Goal: Task Accomplishment & Management: Manage account settings

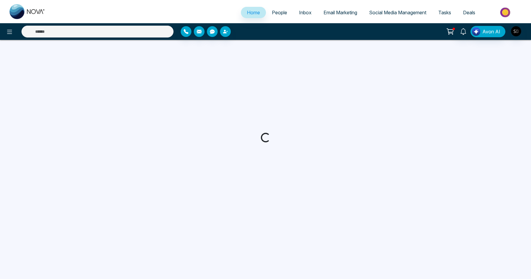
select select "*"
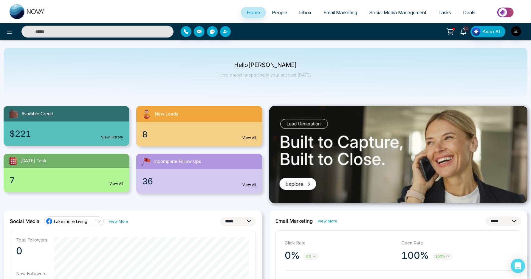
click at [463, 27] on link "10+" at bounding box center [463, 31] width 14 height 10
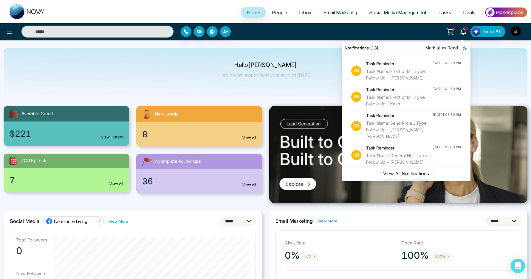
click at [403, 81] on div "Task Name: Front of M... Type: Follow Up - [PERSON_NAME]" at bounding box center [399, 74] width 66 height 13
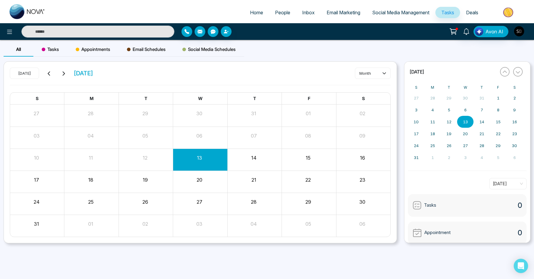
click at [151, 35] on input "text" at bounding box center [97, 32] width 153 height 12
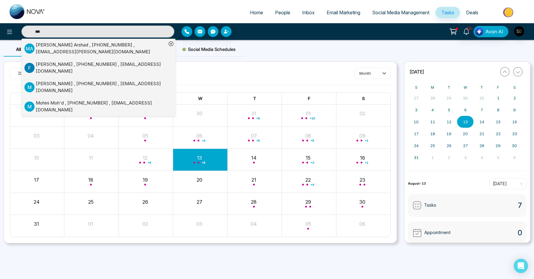
type input "***"
click at [135, 49] on div "Mohammed Arshad , +16477035355 , muhammad.a.sharfuddin@gmail.com" at bounding box center [101, 48] width 131 height 13
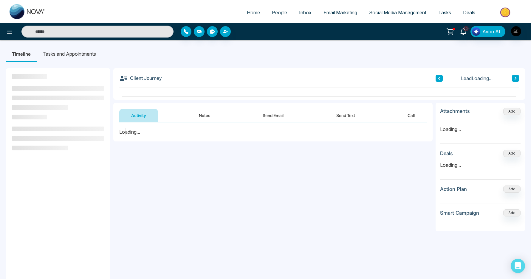
click at [201, 119] on button "Notes" at bounding box center [204, 115] width 35 height 13
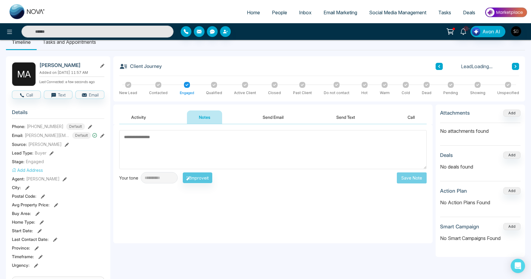
scroll to position [52, 0]
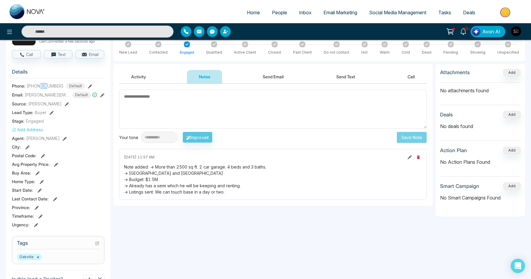
drag, startPoint x: 39, startPoint y: 88, endPoint x: 48, endPoint y: 87, distance: 8.7
click at [48, 87] on span "+16477035355" at bounding box center [45, 86] width 37 height 6
click at [232, 177] on div "Note added: -> More than 2500 sq ft. 2 car garage. 4 beds and 3 baths. -> Oakvi…" at bounding box center [273, 179] width 298 height 31
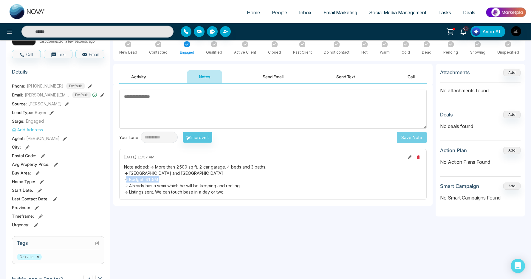
drag, startPoint x: 151, startPoint y: 168, endPoint x: 233, endPoint y: 195, distance: 87.4
click at [233, 195] on div "August 13 2025 | 11:57 AM Note added: -> More than 2500 sq ft. 2 car garage. 4 …" at bounding box center [272, 174] width 307 height 51
copy div "-> More than 2500 sq ft. 2 car garage. 4 beds and 3 baths. -> Oakville and Miss…"
click at [202, 117] on textarea at bounding box center [272, 109] width 307 height 39
paste textarea "**********"
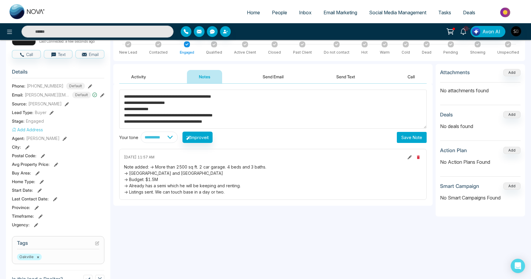
click at [204, 120] on textarea "**********" at bounding box center [272, 109] width 307 height 39
type textarea "**********"
click at [102, 97] on icon at bounding box center [102, 95] width 4 height 4
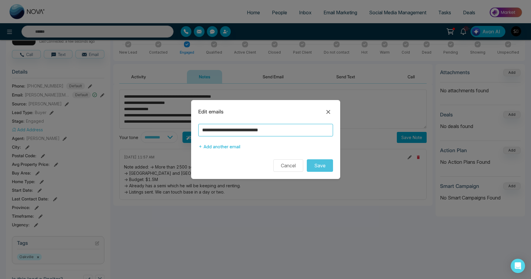
click at [217, 126] on input "**********" at bounding box center [265, 130] width 135 height 13
click at [297, 241] on div "**********" at bounding box center [265, 139] width 531 height 279
click at [287, 131] on input "**********" at bounding box center [265, 130] width 135 height 13
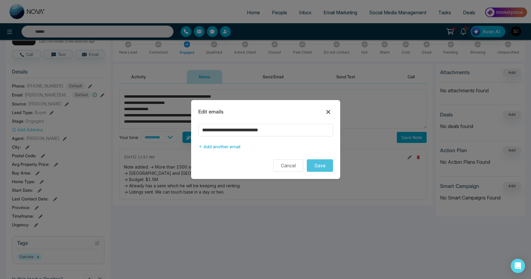
click at [328, 111] on icon at bounding box center [328, 111] width 7 height 7
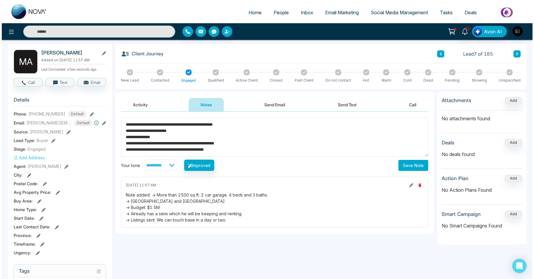
scroll to position [0, 0]
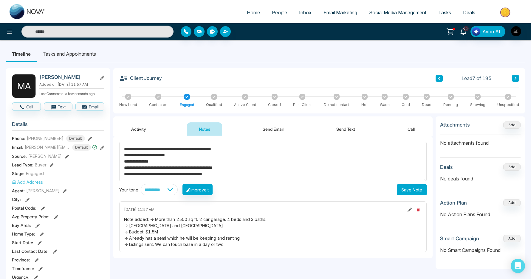
click at [146, 133] on button "Activity" at bounding box center [138, 129] width 39 height 13
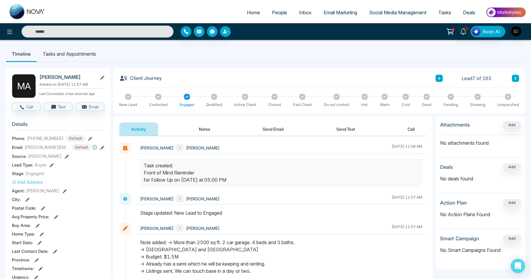
click at [198, 134] on button "Notes" at bounding box center [204, 129] width 35 height 13
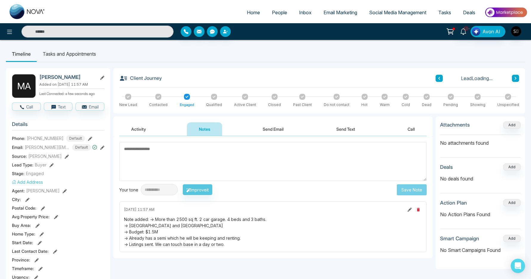
click at [193, 160] on textarea at bounding box center [272, 161] width 307 height 39
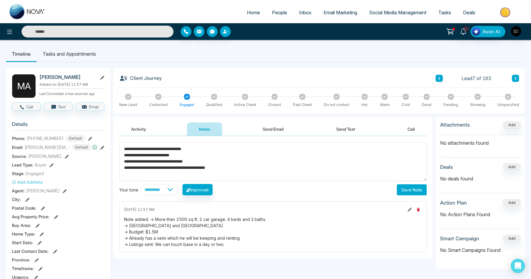
type textarea "**********"
click at [405, 191] on button "Save Note" at bounding box center [412, 190] width 30 height 11
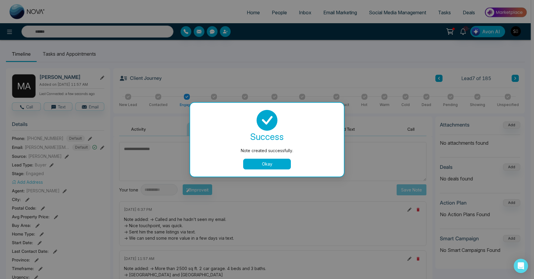
click at [280, 167] on button "Okay" at bounding box center [267, 164] width 48 height 11
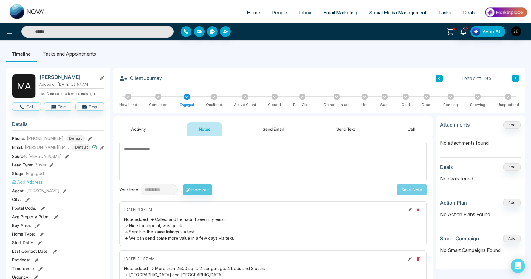
click at [84, 56] on li "Tasks and Appointments" at bounding box center [69, 54] width 65 height 16
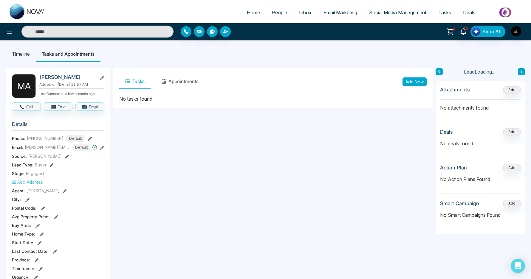
click at [413, 78] on button "Add New" at bounding box center [414, 81] width 24 height 9
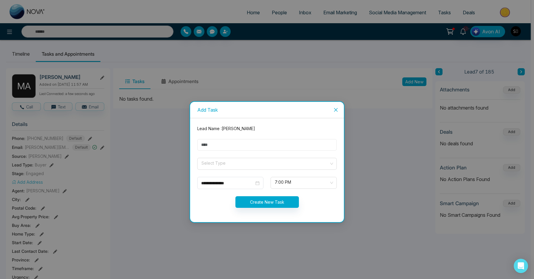
click at [234, 148] on input "text" at bounding box center [266, 145] width 139 height 12
type input "**********"
click at [212, 160] on input "search" at bounding box center [265, 162] width 128 height 9
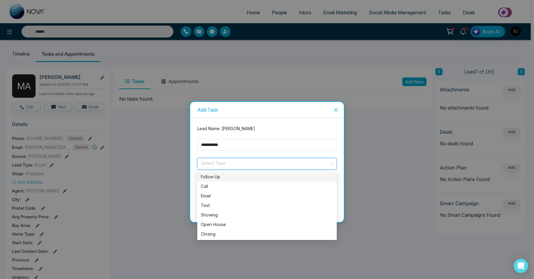
click at [213, 177] on div "Follow Up" at bounding box center [267, 177] width 132 height 7
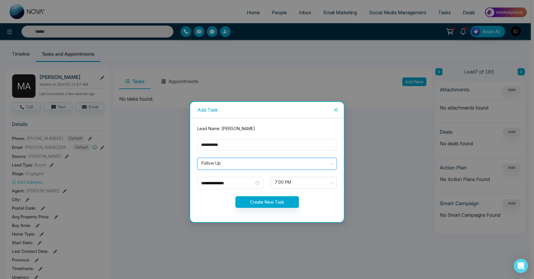
click at [216, 190] on form "**********" at bounding box center [267, 170] width 147 height 90
click at [226, 188] on div "**********" at bounding box center [230, 183] width 66 height 12
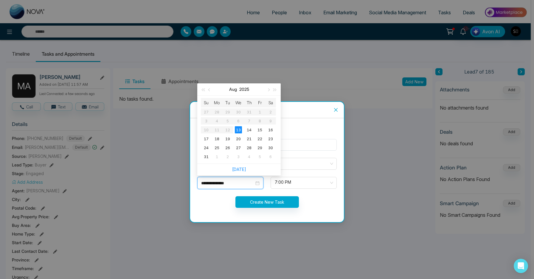
click at [230, 185] on input "**********" at bounding box center [227, 183] width 53 height 7
type input "**********"
click at [258, 130] on div "15" at bounding box center [259, 129] width 7 height 7
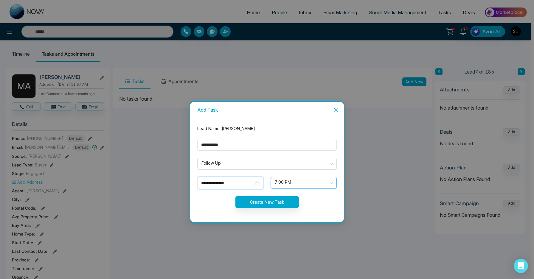
click at [289, 183] on span "7:00 PM" at bounding box center [304, 183] width 58 height 10
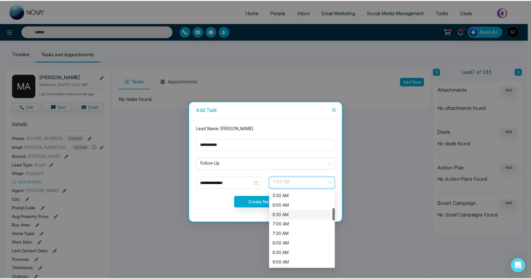
scroll to position [157, 0]
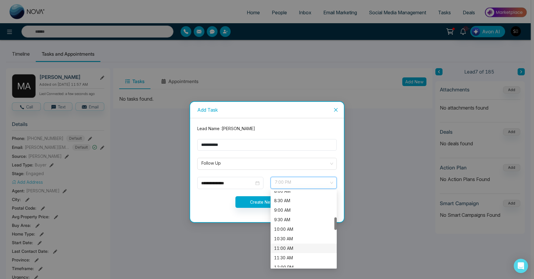
click at [288, 245] on div "11:00 AM" at bounding box center [303, 248] width 59 height 7
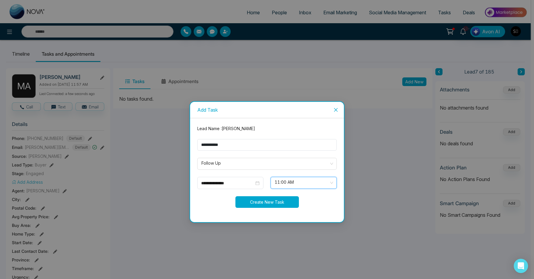
click at [267, 203] on button "Create New Task" at bounding box center [266, 202] width 63 height 12
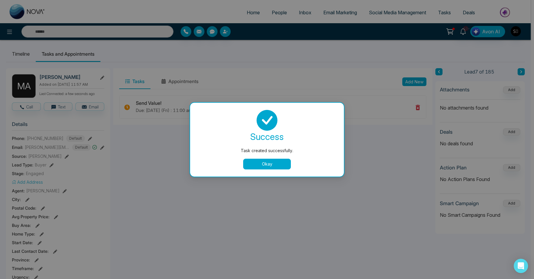
click at [262, 164] on button "Okay" at bounding box center [267, 164] width 48 height 11
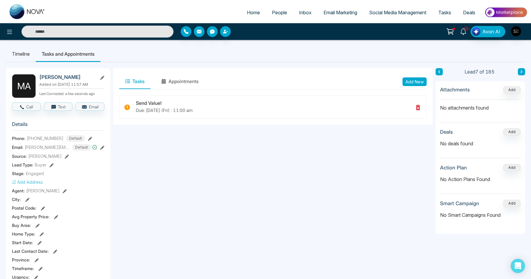
click at [466, 32] on icon at bounding box center [463, 31] width 7 height 7
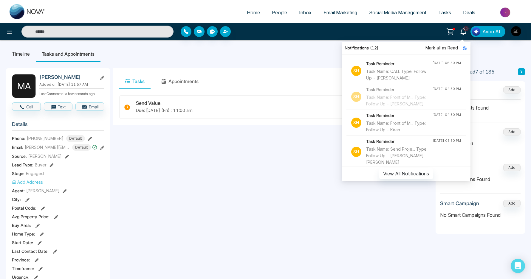
click at [401, 77] on div "Task Name: CALL Type: Follow Up - Metul Desai" at bounding box center [399, 74] width 66 height 13
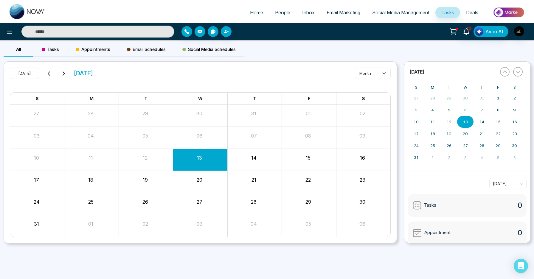
click at [142, 36] on input "text" at bounding box center [97, 32] width 153 height 12
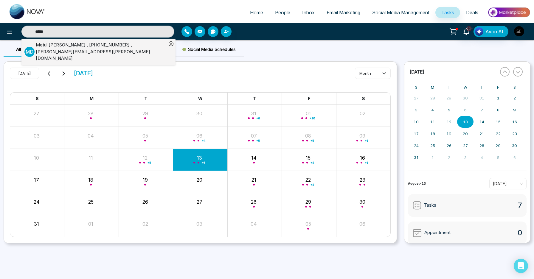
type input "*****"
click at [101, 42] on div "M D Metul Desai , +14168341403 , desai.metul@gmail.com" at bounding box center [95, 52] width 142 height 20
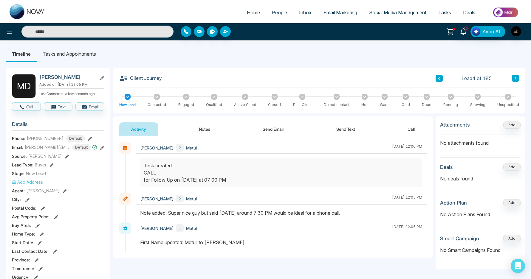
click at [199, 132] on button "Notes" at bounding box center [204, 129] width 35 height 13
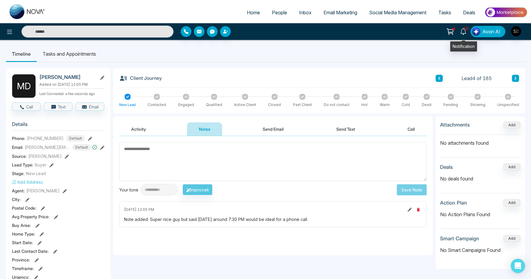
click at [462, 27] on link "10+" at bounding box center [463, 31] width 14 height 10
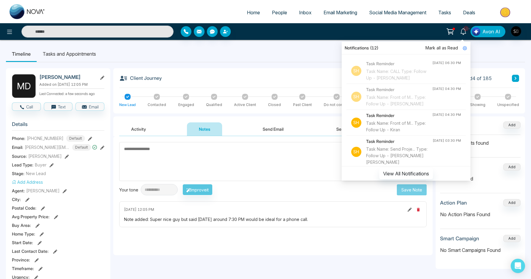
click at [425, 136] on li "Sh Task Reminder Task Name: Front of M... Type: Follow Up - Kiran Aug 13, 2025,…" at bounding box center [405, 123] width 119 height 26
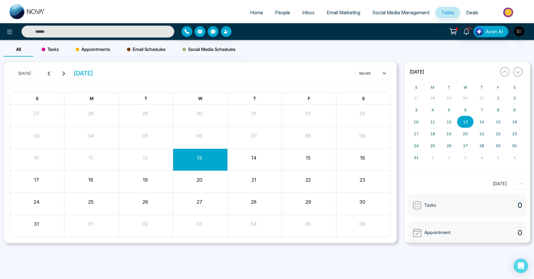
click at [148, 32] on input "text" at bounding box center [97, 32] width 153 height 12
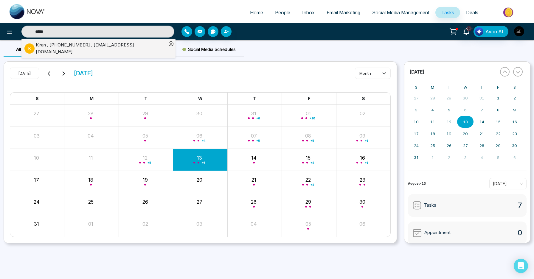
type input "*****"
click at [86, 47] on div "Kiran , +16479204885 , Sunrayskh@gmail.com" at bounding box center [101, 48] width 131 height 13
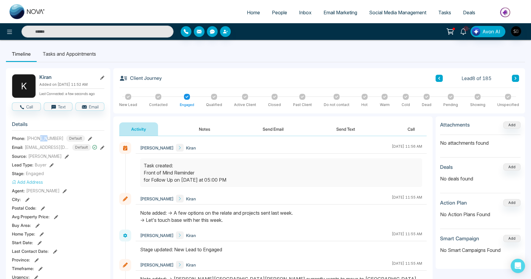
drag, startPoint x: 41, startPoint y: 142, endPoint x: 48, endPoint y: 141, distance: 7.2
click at [48, 141] on span "+16479204885" at bounding box center [45, 138] width 37 height 6
click at [219, 124] on button "Notes" at bounding box center [204, 129] width 35 height 13
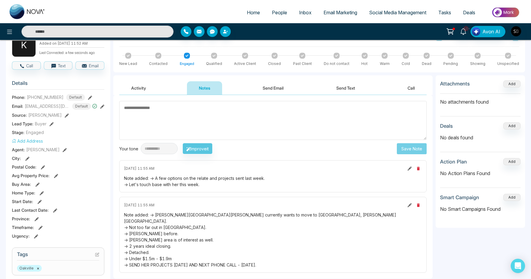
scroll to position [104, 0]
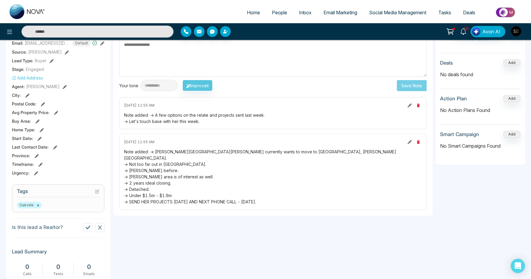
click at [216, 119] on div "Note added: -> A few options on the relate and projects sent last week. -> Let'…" at bounding box center [273, 118] width 298 height 13
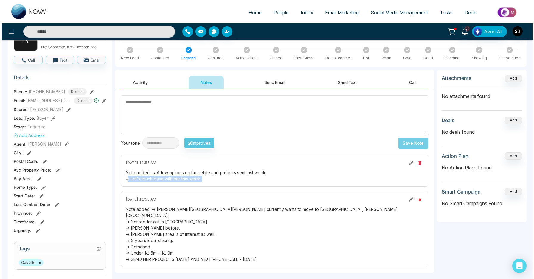
scroll to position [0, 0]
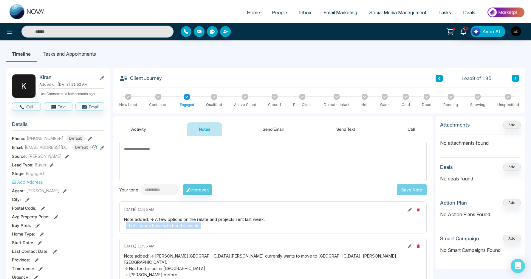
click at [187, 153] on textarea at bounding box center [272, 161] width 307 height 39
type textarea "*"
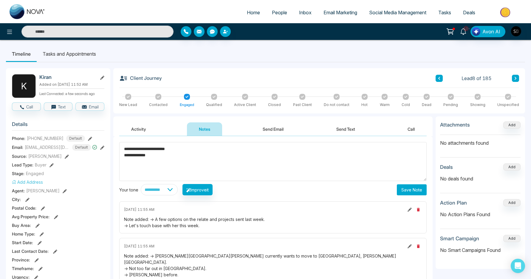
type textarea "**********"
click at [409, 191] on button "Save Note" at bounding box center [412, 190] width 30 height 11
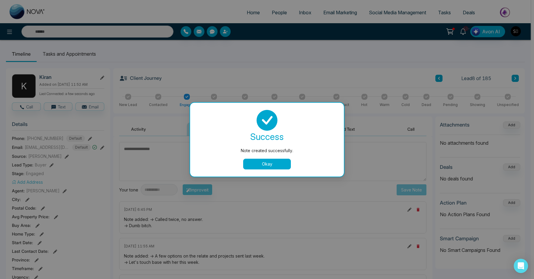
click at [262, 162] on button "Okay" at bounding box center [267, 164] width 48 height 11
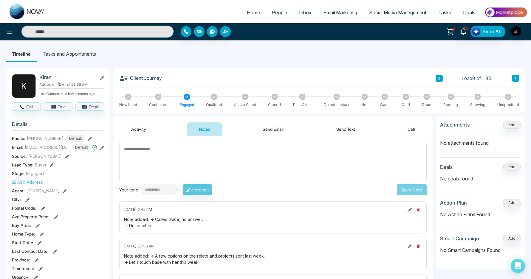
click at [87, 52] on li "Tasks and Appointments" at bounding box center [69, 54] width 65 height 16
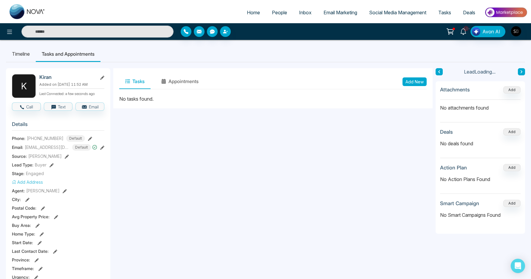
click at [409, 85] on button "Add New" at bounding box center [414, 81] width 24 height 9
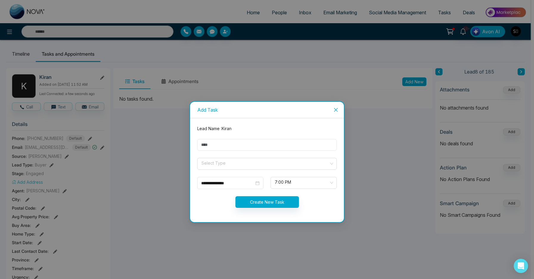
click at [257, 145] on input "text" at bounding box center [266, 145] width 139 height 12
type input "**********"
click at [251, 163] on input "search" at bounding box center [265, 162] width 128 height 9
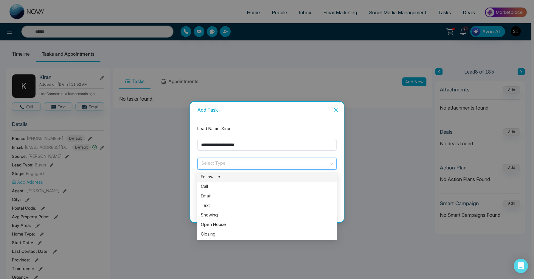
click at [241, 176] on div "Follow Up" at bounding box center [267, 177] width 132 height 7
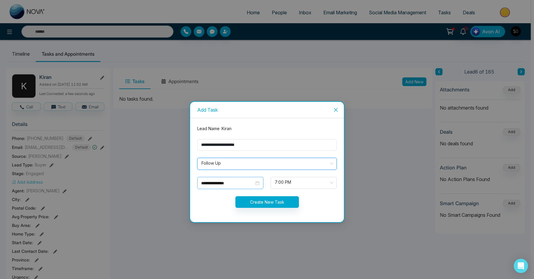
click at [223, 187] on div "**********" at bounding box center [230, 183] width 66 height 12
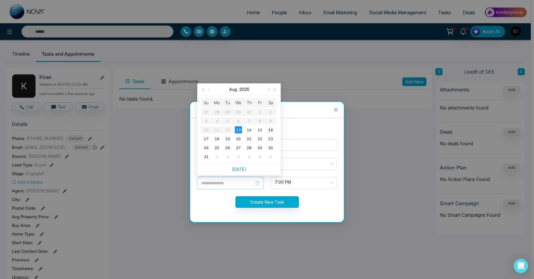
type input "**********"
click at [271, 131] on div "16" at bounding box center [270, 129] width 7 height 7
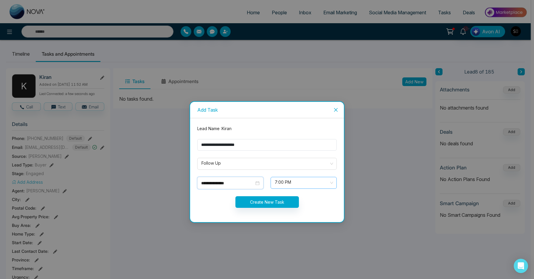
click at [279, 171] on form "**********" at bounding box center [267, 170] width 147 height 90
click at [281, 182] on span "7:00 PM" at bounding box center [304, 183] width 58 height 10
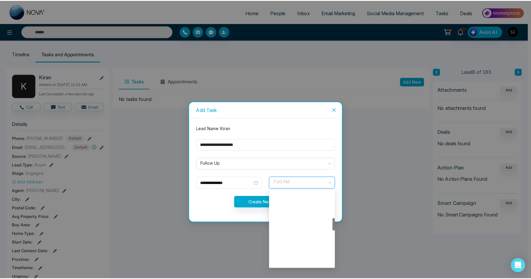
scroll to position [164, 0]
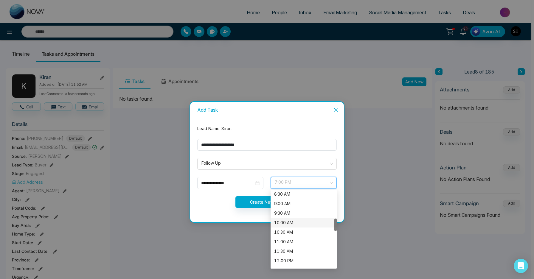
click at [290, 224] on div "10:00 AM" at bounding box center [303, 223] width 59 height 7
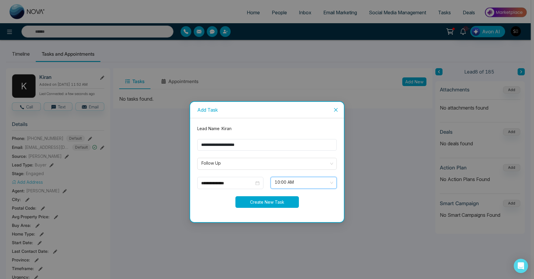
click at [267, 202] on button "Create New Task" at bounding box center [266, 202] width 63 height 12
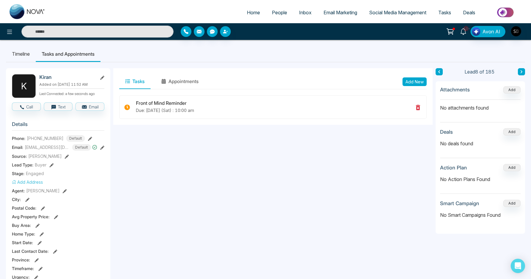
click at [462, 29] on icon at bounding box center [463, 31] width 7 height 7
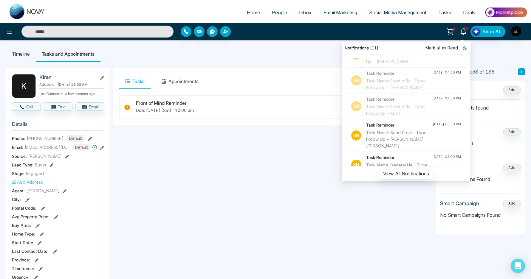
scroll to position [50, 0]
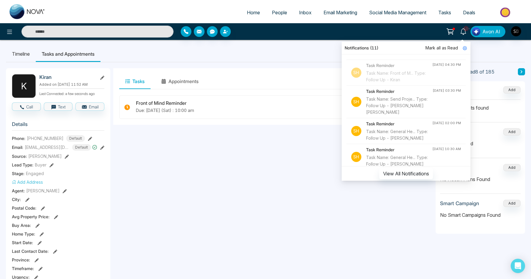
click at [411, 114] on div "Task Name: Send Proje... Type: Follow Up - [PERSON_NAME] [PERSON_NAME]" at bounding box center [399, 106] width 66 height 20
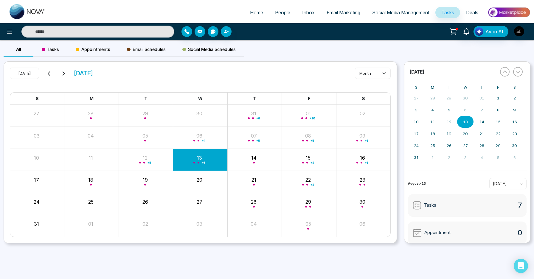
click at [148, 32] on input "text" at bounding box center [97, 32] width 153 height 12
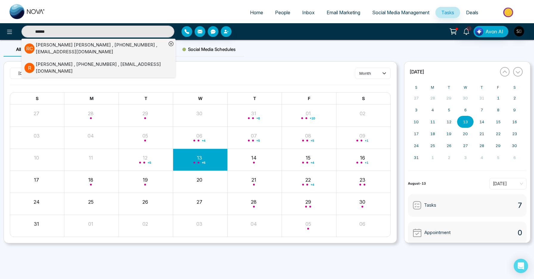
type input "******"
click at [123, 46] on div "Rakesh Kumar Choudhry , +16477633050 , rajachoudhry@hotmail.com" at bounding box center [101, 48] width 131 height 13
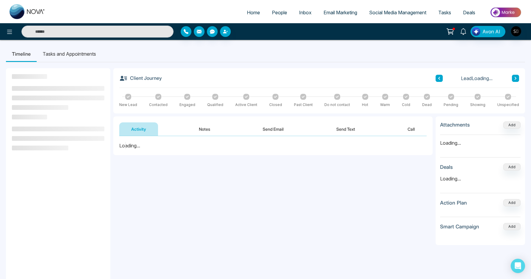
click at [208, 133] on button "Notes" at bounding box center [204, 129] width 35 height 13
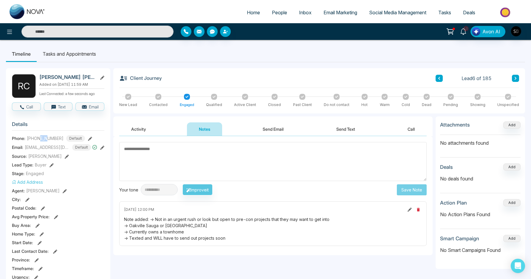
drag, startPoint x: 39, startPoint y: 143, endPoint x: 49, endPoint y: 141, distance: 10.3
click at [49, 141] on span "[PHONE_NUMBER]" at bounding box center [45, 138] width 37 height 6
click at [204, 164] on textarea at bounding box center [272, 161] width 307 height 39
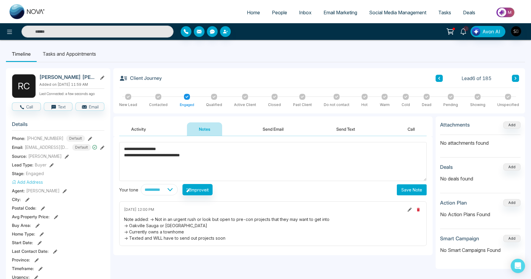
type textarea "**********"
click at [408, 191] on button "Save Note" at bounding box center [412, 190] width 30 height 11
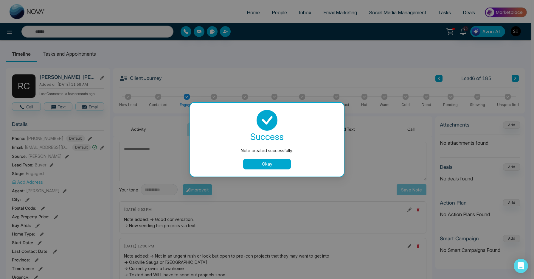
click at [266, 169] on button "Okay" at bounding box center [267, 164] width 48 height 11
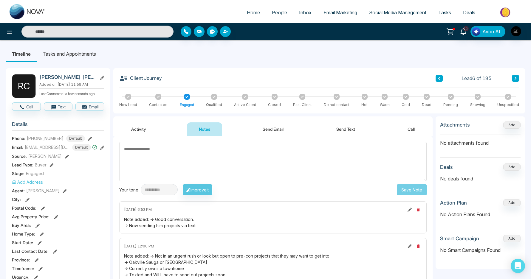
click at [235, 192] on div "**********" at bounding box center [272, 189] width 307 height 11
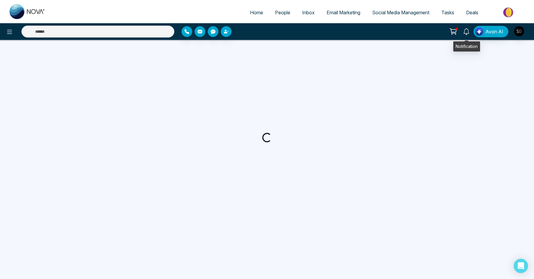
click at [466, 31] on icon at bounding box center [466, 31] width 7 height 7
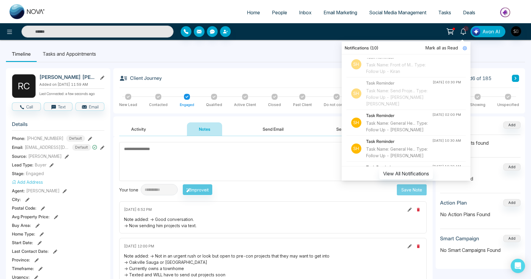
scroll to position [97, 0]
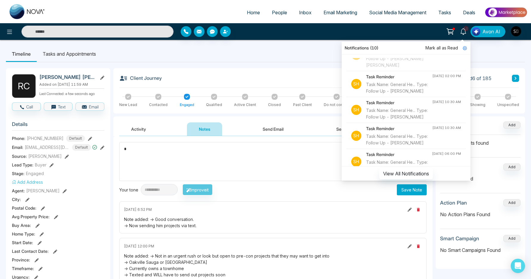
click at [213, 154] on textarea "*" at bounding box center [272, 161] width 307 height 39
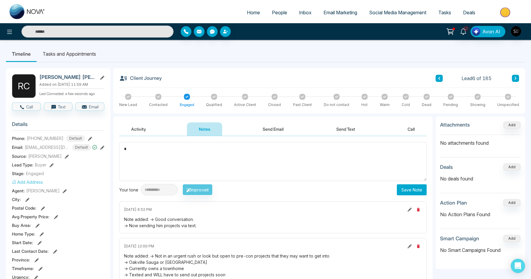
type textarea "*"
click at [463, 30] on icon at bounding box center [463, 31] width 7 height 7
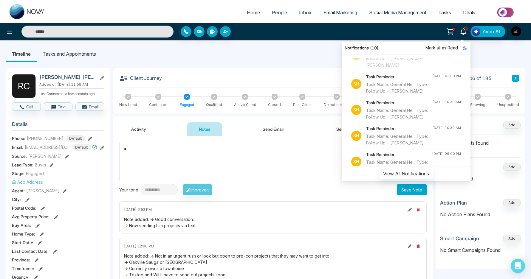
click at [407, 94] on div "Task Name: General He... Type: Follow Up - [PERSON_NAME]" at bounding box center [399, 87] width 66 height 13
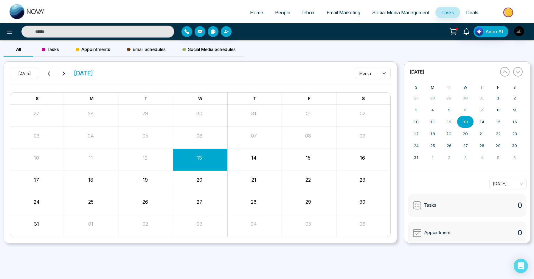
click at [153, 31] on input "text" at bounding box center [97, 32] width 153 height 12
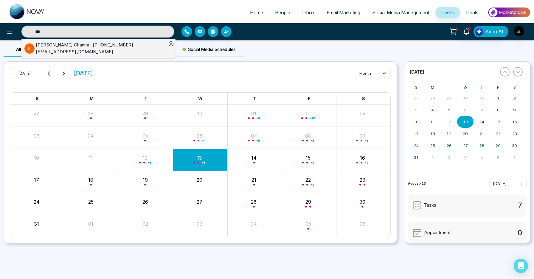
type input "***"
click at [123, 48] on div "[PERSON_NAME] , [PHONE_NUMBER] , [EMAIL_ADDRESS][DOMAIN_NAME]" at bounding box center [101, 48] width 131 height 13
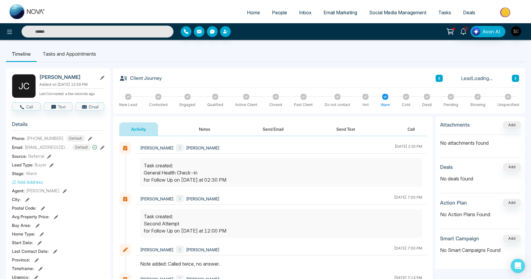
click at [213, 149] on div "[PERSON_NAME] [PERSON_NAME] [DATE] 2:20 PM" at bounding box center [281, 148] width 291 height 12
click at [204, 132] on button "Notes" at bounding box center [204, 129] width 35 height 13
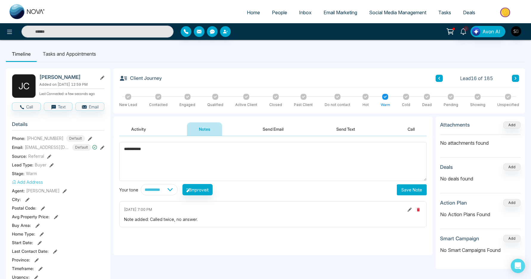
type textarea "**********"
click at [414, 193] on button "Save Note" at bounding box center [412, 190] width 30 height 11
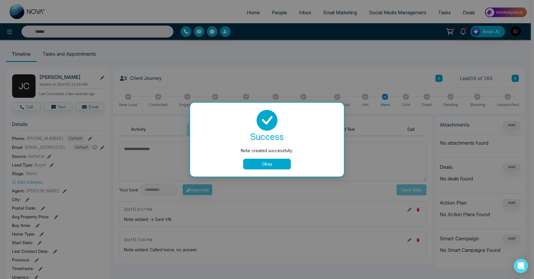
click at [263, 167] on button "Okay" at bounding box center [267, 164] width 48 height 11
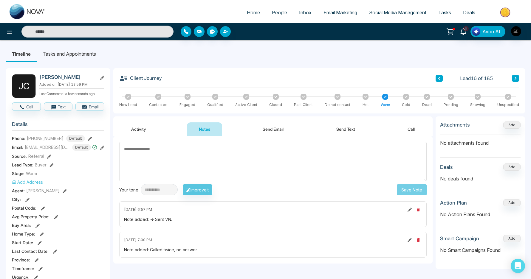
click at [67, 57] on li "Tasks and Appointments" at bounding box center [69, 54] width 65 height 16
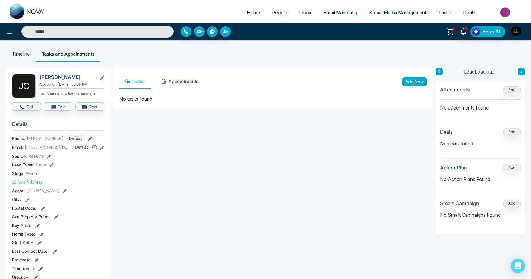
click at [410, 81] on button "Add New" at bounding box center [414, 81] width 24 height 9
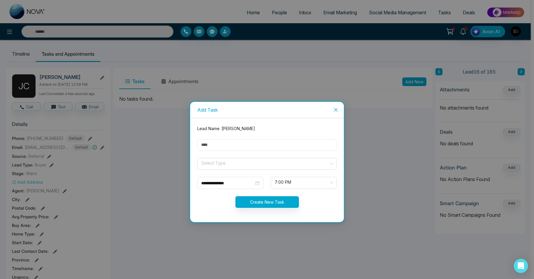
click at [230, 143] on input "text" at bounding box center [266, 145] width 139 height 12
type input "*"
type input "**********"
click at [245, 167] on input "search" at bounding box center [265, 162] width 128 height 9
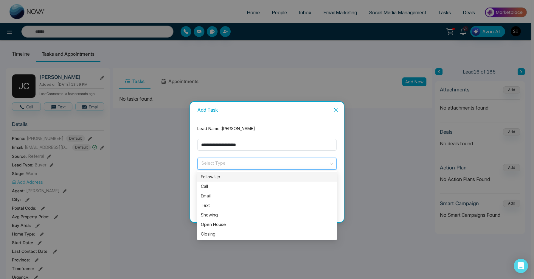
click at [241, 174] on div "Follow Up" at bounding box center [267, 177] width 132 height 7
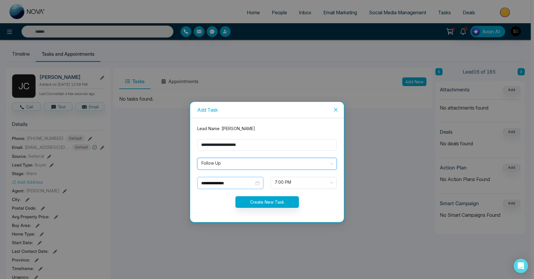
click at [239, 181] on input "**********" at bounding box center [227, 183] width 53 height 7
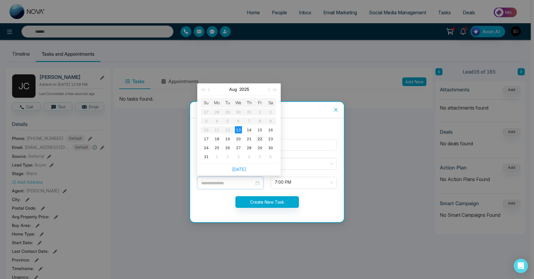
type input "**********"
click at [260, 139] on div "22" at bounding box center [259, 138] width 7 height 7
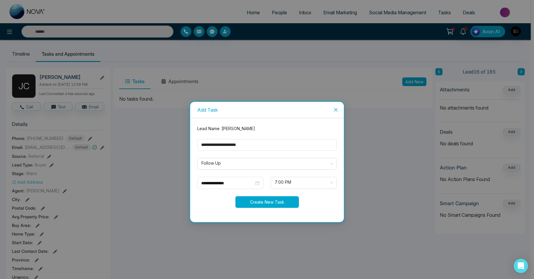
click at [274, 204] on button "Create New Task" at bounding box center [266, 202] width 63 height 12
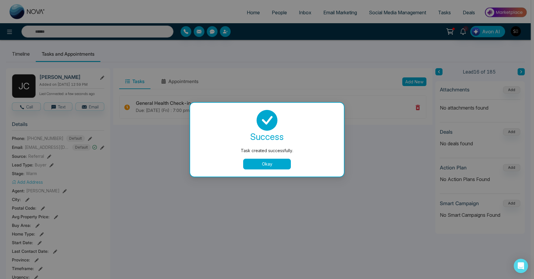
click at [270, 164] on button "Okay" at bounding box center [267, 164] width 48 height 11
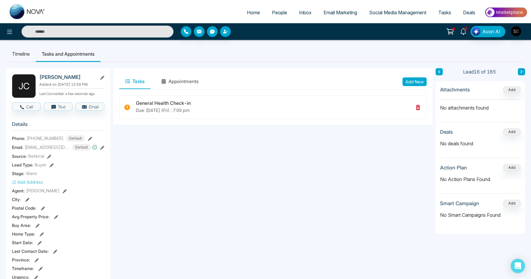
click at [462, 33] on icon at bounding box center [463, 31] width 6 height 7
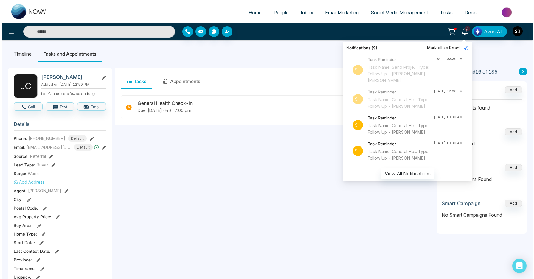
scroll to position [89, 0]
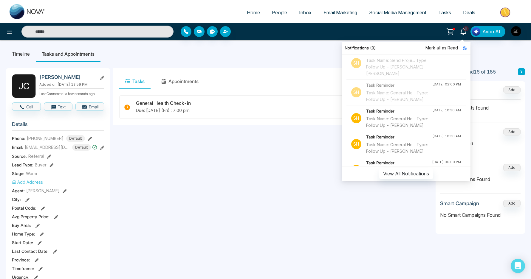
click at [412, 129] on div "Task Name: General He... Type: Follow Up - [PERSON_NAME]" at bounding box center [399, 122] width 66 height 13
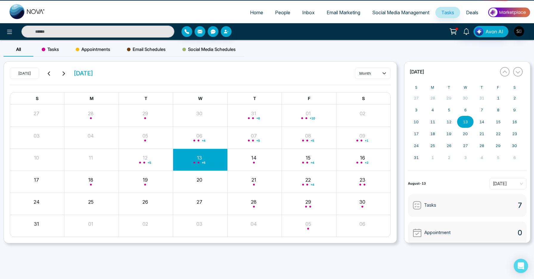
click at [116, 34] on input "text" at bounding box center [97, 32] width 153 height 12
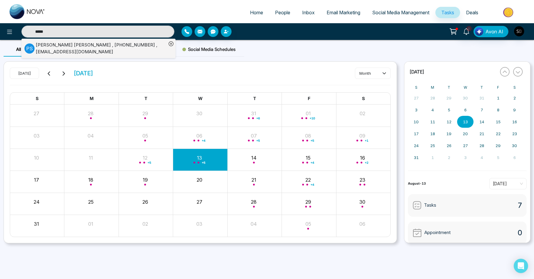
type input "*****"
click at [123, 49] on div "[PERSON_NAME] , [PHONE_NUMBER] , [EMAIL_ADDRESS][DOMAIN_NAME]" at bounding box center [101, 48] width 131 height 13
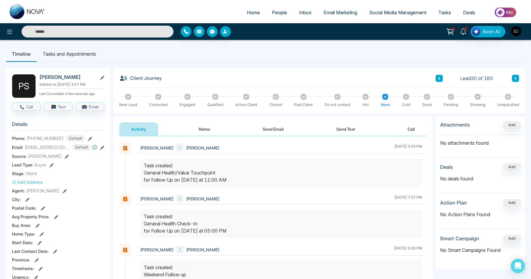
click at [199, 130] on button "Notes" at bounding box center [204, 129] width 35 height 13
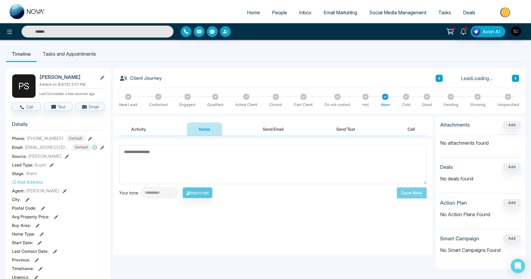
click at [165, 160] on textarea at bounding box center [272, 164] width 307 height 39
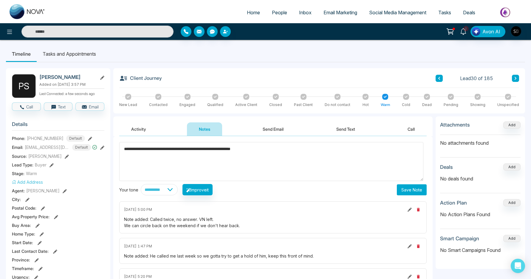
type textarea "**********"
click at [406, 191] on button "Save Note" at bounding box center [412, 190] width 30 height 11
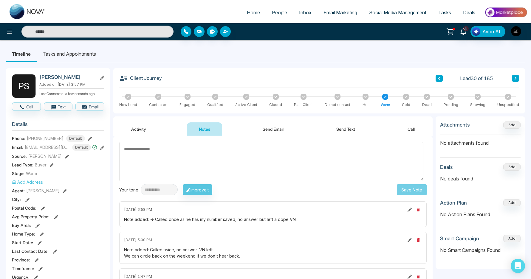
click at [83, 52] on li "Tasks and Appointments" at bounding box center [69, 54] width 65 height 16
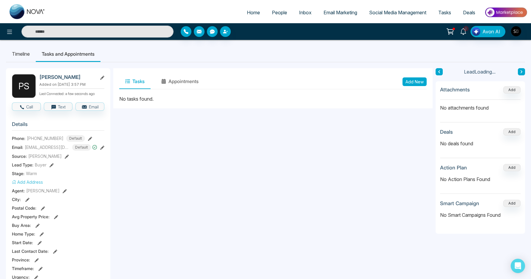
click at [413, 80] on button "Add New" at bounding box center [414, 81] width 24 height 9
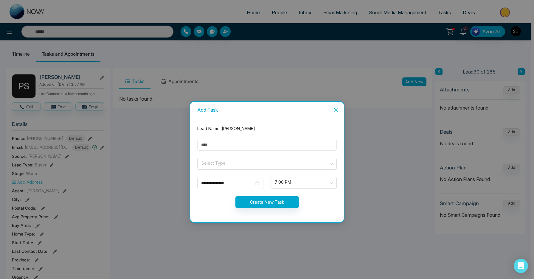
click at [211, 139] on input "text" at bounding box center [266, 145] width 139 height 12
click at [231, 145] on input "**" at bounding box center [266, 145] width 139 height 12
type input "**********"
click at [235, 163] on input "search" at bounding box center [265, 162] width 128 height 9
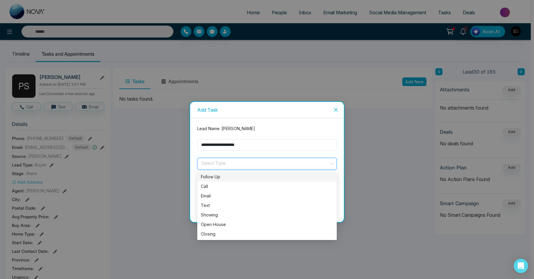
click at [231, 177] on div "Follow Up" at bounding box center [267, 177] width 132 height 7
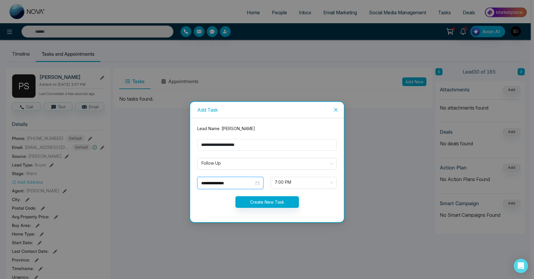
click at [214, 182] on input "**********" at bounding box center [227, 183] width 53 height 7
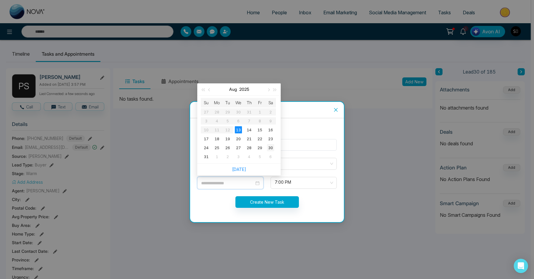
click at [269, 149] on div "30" at bounding box center [270, 147] width 7 height 7
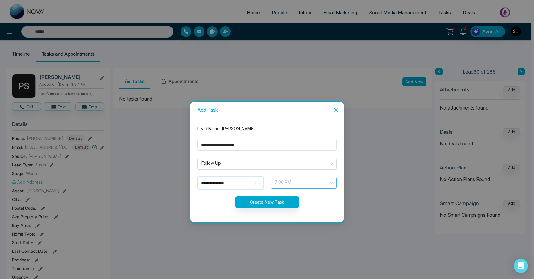
click at [286, 188] on span at bounding box center [301, 182] width 55 height 11
click at [241, 181] on input "**********" at bounding box center [227, 183] width 53 height 7
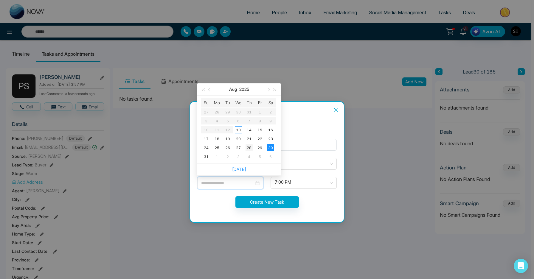
type input "**********"
click at [253, 146] on td "28" at bounding box center [249, 147] width 11 height 9
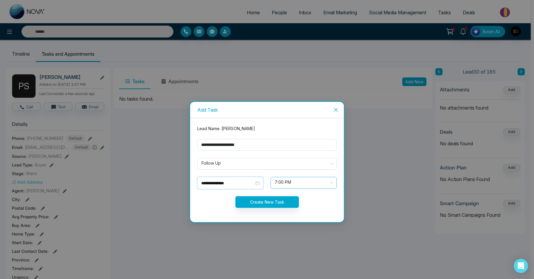
click at [293, 185] on span "7:00 PM" at bounding box center [304, 183] width 58 height 10
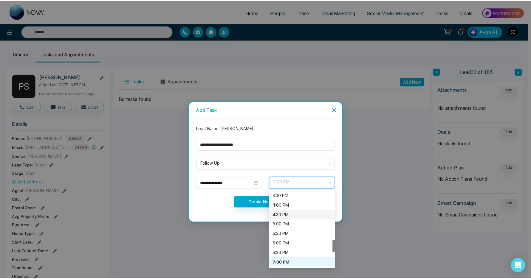
scroll to position [172, 0]
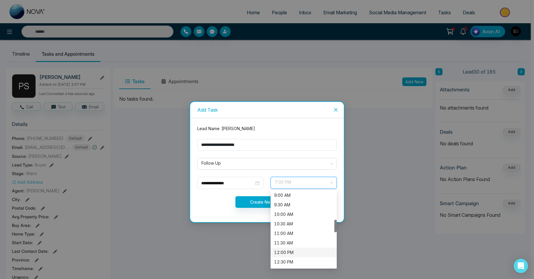
click at [291, 252] on div "12:00 PM" at bounding box center [303, 252] width 59 height 7
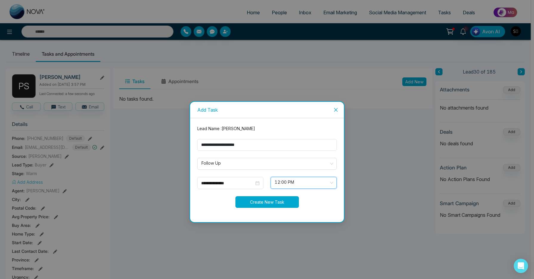
click at [270, 204] on button "Create New Task" at bounding box center [266, 202] width 63 height 12
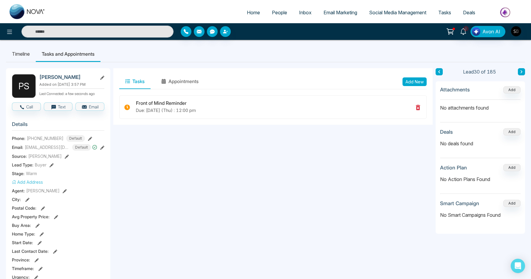
click at [25, 54] on li "Timeline" at bounding box center [21, 54] width 30 height 16
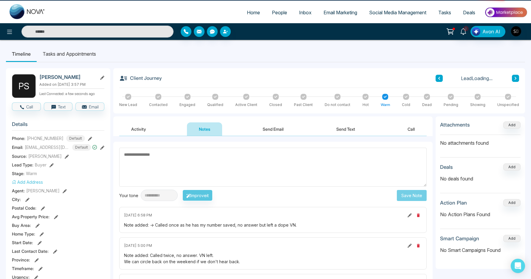
click at [57, 54] on li "Tasks and Appointments" at bounding box center [69, 54] width 65 height 16
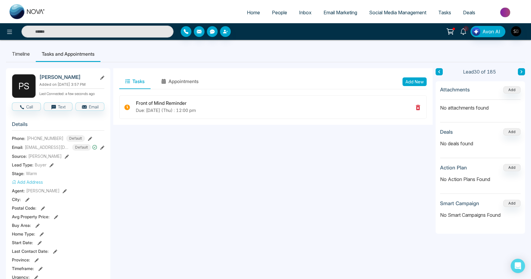
click at [461, 30] on icon at bounding box center [463, 31] width 7 height 7
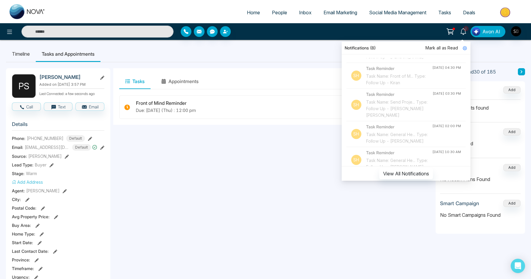
scroll to position [121, 0]
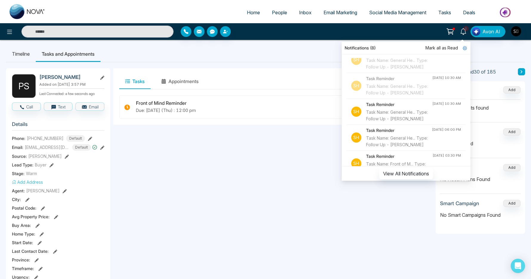
click at [408, 122] on div "Task Name: General He... Type: Follow Up - Raaj Kanthasamy" at bounding box center [399, 115] width 66 height 13
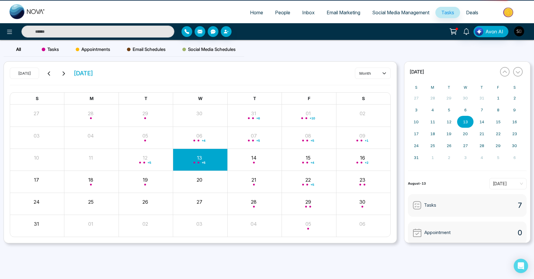
click at [130, 33] on input "text" at bounding box center [97, 32] width 153 height 12
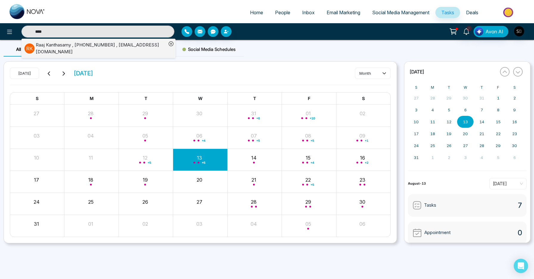
type input "****"
click at [120, 46] on div "Raaj Kanthasamy , +16473817454 , raajh.k@gmail.com" at bounding box center [101, 48] width 131 height 13
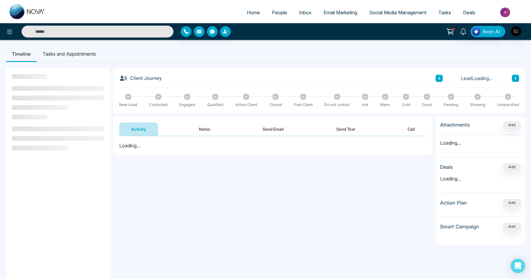
click at [207, 123] on button "Notes" at bounding box center [204, 129] width 35 height 13
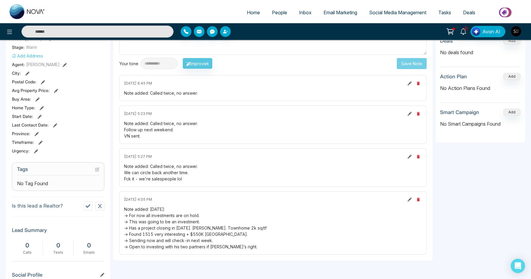
scroll to position [196, 0]
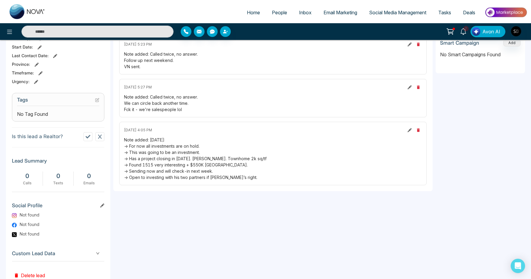
click at [168, 143] on div "Note added: May 16th: -> For now all investments are on hold. -> This was going…" at bounding box center [273, 159] width 298 height 44
click at [171, 148] on div "Note added: May 16th: -> For now all investments are on hold. -> This was going…" at bounding box center [273, 159] width 298 height 44
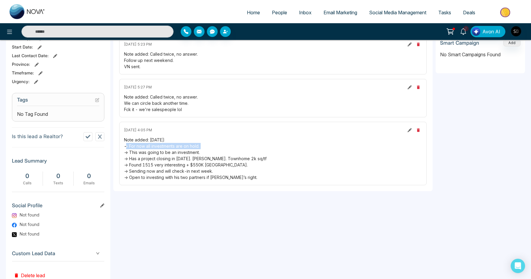
click at [171, 148] on div "Note added: May 16th: -> For now all investments are on hold. -> This was going…" at bounding box center [273, 159] width 298 height 44
click at [175, 154] on div "Note added: May 16th: -> For now all investments are on hold. -> This was going…" at bounding box center [273, 159] width 298 height 44
click at [174, 156] on div "Note added: May 16th: -> For now all investments are on hold. -> This was going…" at bounding box center [273, 159] width 298 height 44
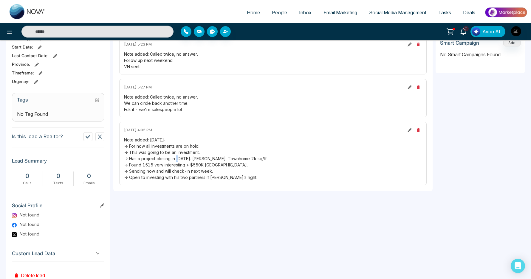
click at [174, 156] on div "Note added: May 16th: -> For now all investments are on hold. -> This was going…" at bounding box center [273, 159] width 298 height 44
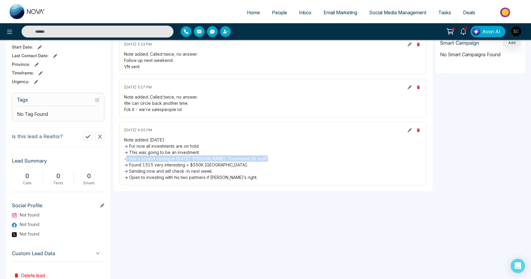
click at [174, 156] on div "Note added: May 16th: -> For now all investments are on hold. -> This was going…" at bounding box center [273, 159] width 298 height 44
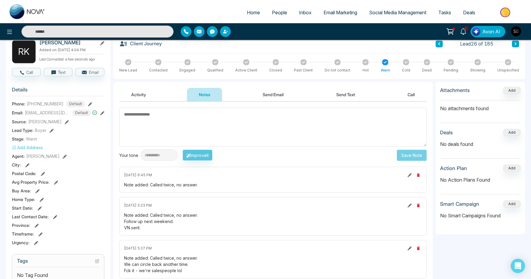
scroll to position [53, 0]
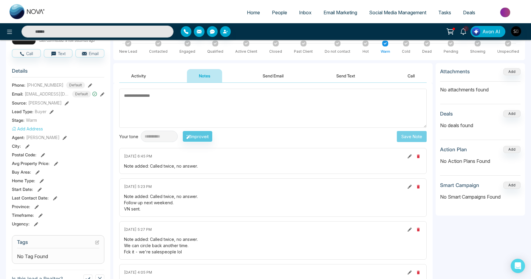
click at [152, 189] on span "July 22 2025 | 5:23 PM" at bounding box center [138, 186] width 28 height 5
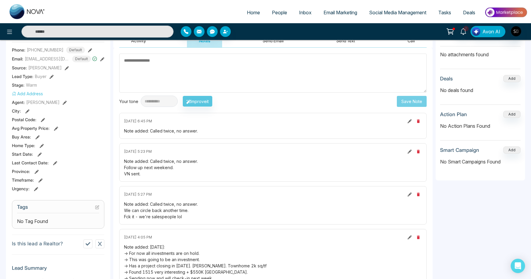
scroll to position [64, 0]
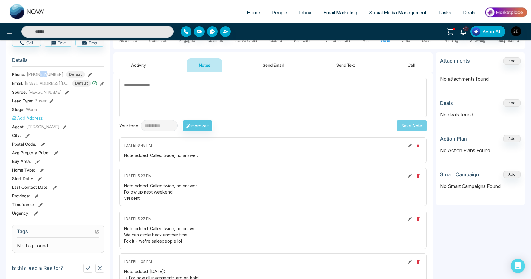
drag, startPoint x: 40, startPoint y: 75, endPoint x: 49, endPoint y: 74, distance: 8.7
click at [49, 74] on span "+16473817454" at bounding box center [45, 74] width 37 height 6
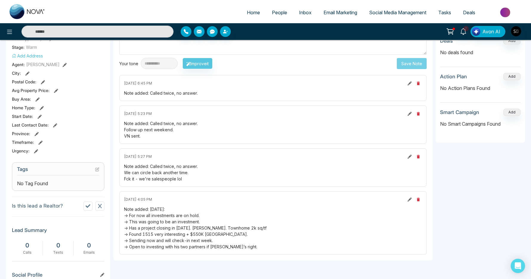
scroll to position [144, 0]
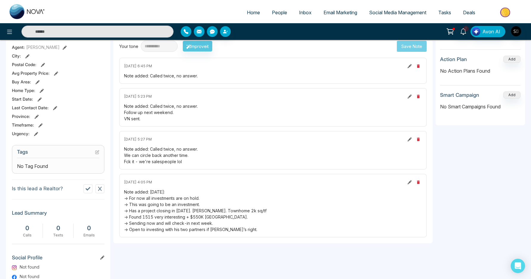
click at [172, 198] on div "Note added: May 16th: -> For now all investments are on hold. -> This was going…" at bounding box center [273, 211] width 298 height 44
click at [172, 204] on div "Note added: May 16th: -> For now all investments are on hold. -> This was going…" at bounding box center [273, 211] width 298 height 44
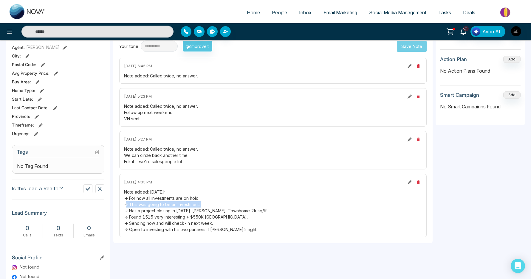
click at [172, 204] on div "Note added: May 16th: -> For now all investments are on hold. -> This was going…" at bounding box center [273, 211] width 298 height 44
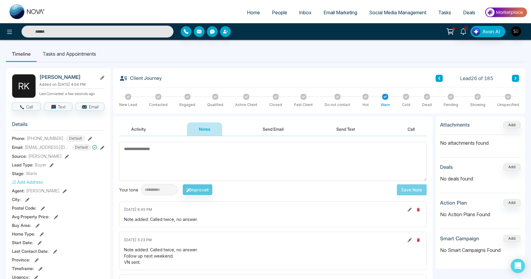
click at [165, 157] on textarea at bounding box center [272, 161] width 307 height 39
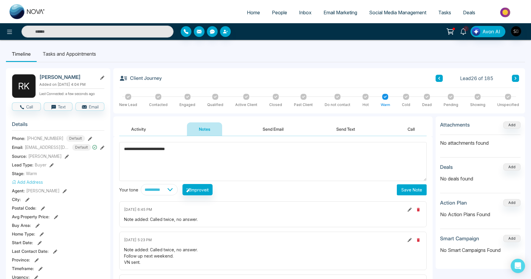
type textarea "**********"
click at [416, 189] on button "Save Note" at bounding box center [412, 190] width 30 height 11
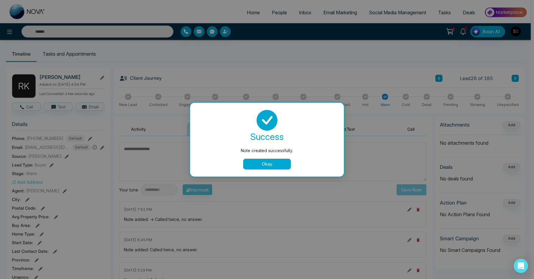
click at [262, 166] on button "Okay" at bounding box center [267, 164] width 48 height 11
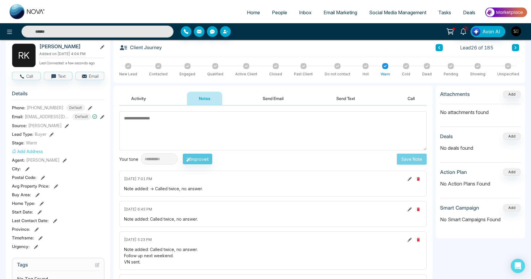
scroll to position [55, 0]
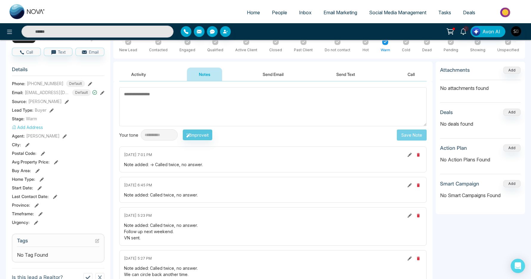
drag, startPoint x: 177, startPoint y: 237, endPoint x: 150, endPoint y: 171, distance: 71.2
click at [150, 172] on div "August 13 2025 | 7:01 PM Note added: -> Called twice, no answer. August 5 2025 …" at bounding box center [272, 252] width 307 height 210
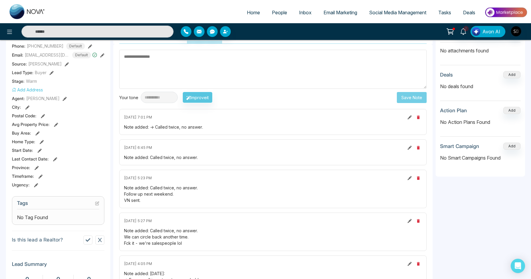
scroll to position [98, 0]
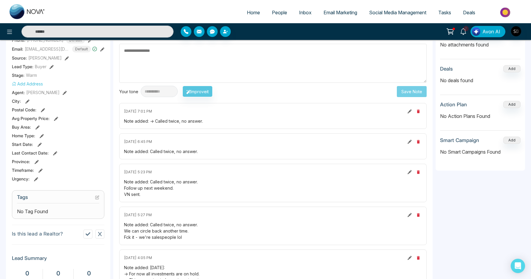
drag, startPoint x: 199, startPoint y: 242, endPoint x: 144, endPoint y: 129, distance: 125.7
click at [140, 125] on div "August 13 2025 | 7:01 PM Note added: -> Called twice, no answer. August 5 2025 …" at bounding box center [272, 208] width 307 height 210
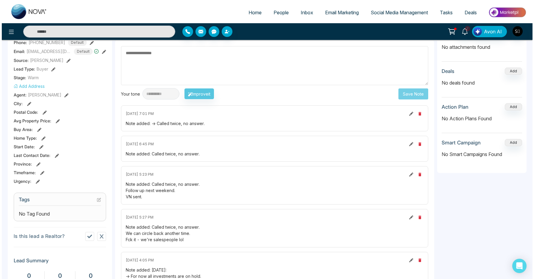
scroll to position [0, 0]
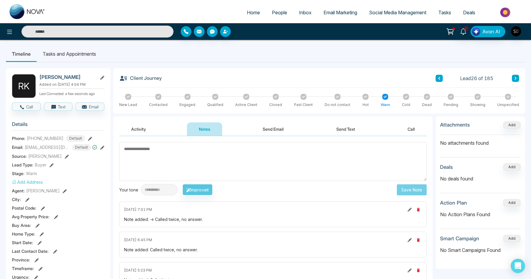
click at [76, 59] on li "Tasks and Appointments" at bounding box center [69, 54] width 65 height 16
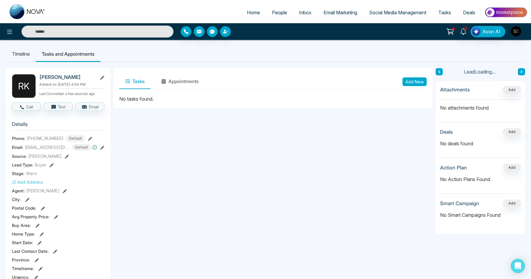
click at [416, 83] on button "Add New" at bounding box center [414, 81] width 24 height 9
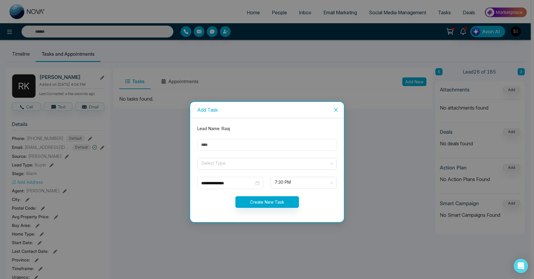
click at [256, 142] on input "text" at bounding box center [266, 145] width 139 height 12
type input "**********"
click at [247, 168] on span at bounding box center [265, 163] width 128 height 11
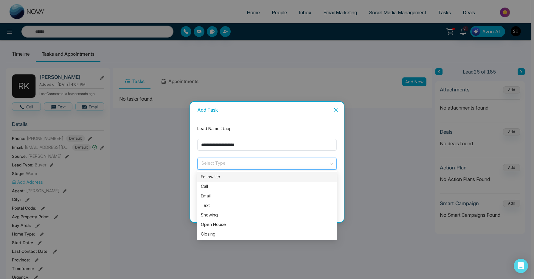
click at [239, 177] on div "Follow Up" at bounding box center [267, 177] width 132 height 7
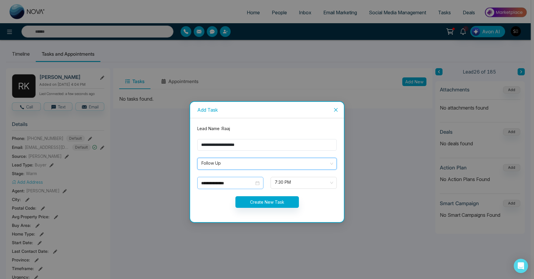
click at [226, 186] on input "**********" at bounding box center [227, 183] width 53 height 7
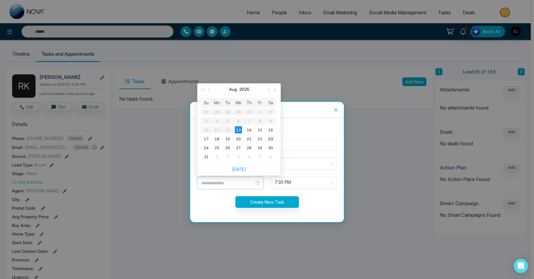
type input "**********"
click at [270, 139] on div "23" at bounding box center [270, 138] width 7 height 7
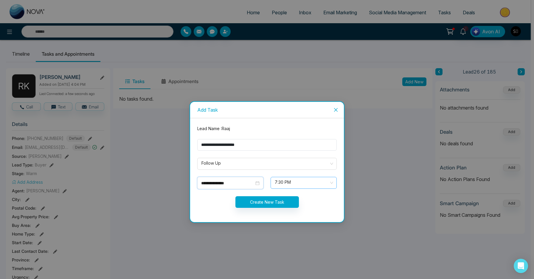
click at [289, 181] on span "7:30 PM" at bounding box center [304, 183] width 58 height 10
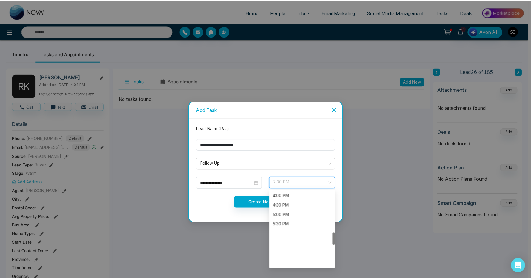
scroll to position [190, 0]
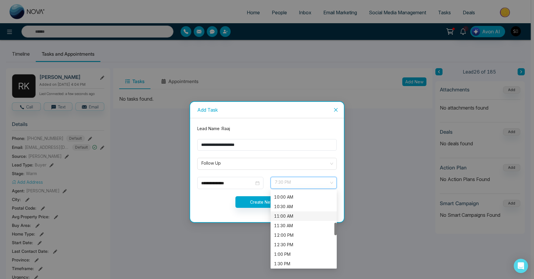
click at [293, 216] on div "11:00 AM" at bounding box center [303, 216] width 59 height 7
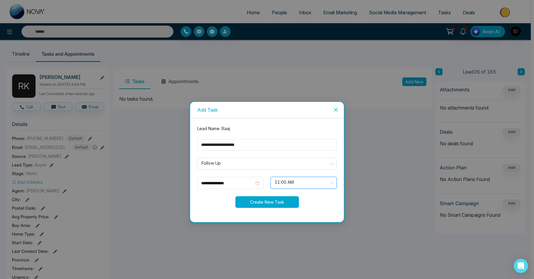
click at [260, 198] on button "Create New Task" at bounding box center [266, 202] width 63 height 12
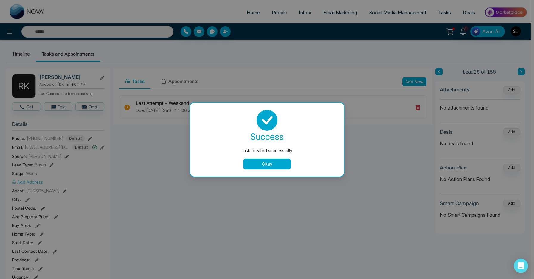
click at [272, 163] on button "Okay" at bounding box center [267, 164] width 48 height 11
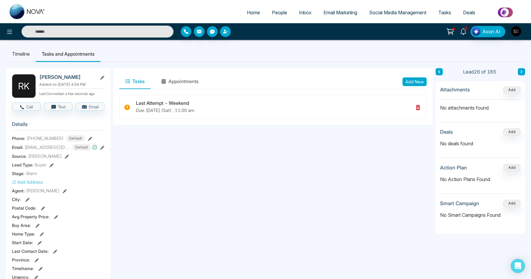
click at [463, 34] on icon at bounding box center [463, 31] width 7 height 7
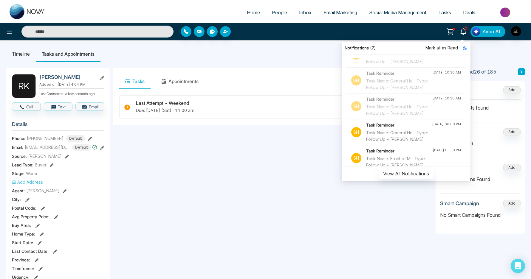
scroll to position [177, 0]
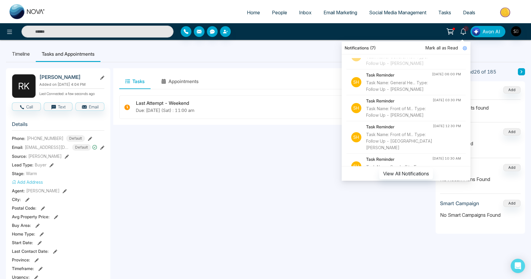
click at [401, 93] on div "Task Name: General He... Type: Follow Up - Khan Aaftaab" at bounding box center [399, 86] width 66 height 13
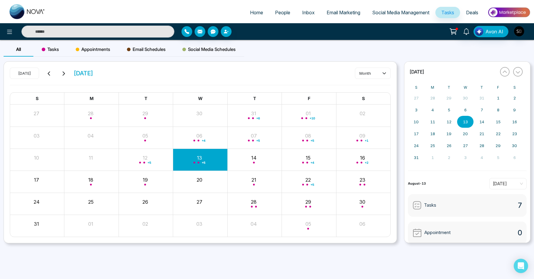
click at [91, 18] on ul "Home People Inbox Email Marketing Social Media Management Tasks Deals" at bounding box center [290, 13] width 479 height 16
click at [92, 27] on input "text" at bounding box center [97, 32] width 153 height 12
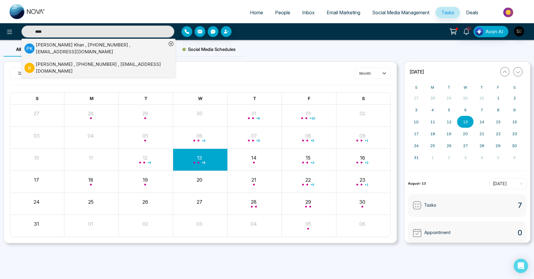
type input "****"
click at [123, 61] on div "Khan Aaftaab , +16479162745 , Aaftaab@live.com" at bounding box center [101, 67] width 131 height 13
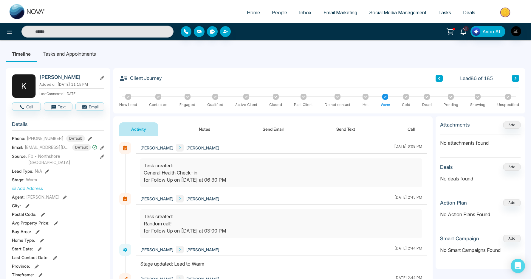
click at [196, 133] on button "Notes" at bounding box center [204, 129] width 35 height 13
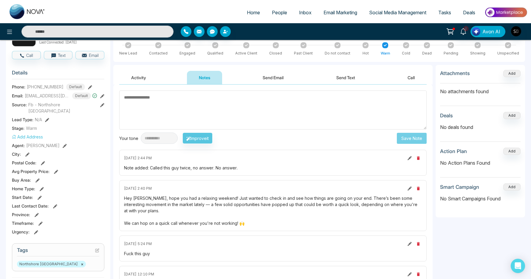
scroll to position [178, 0]
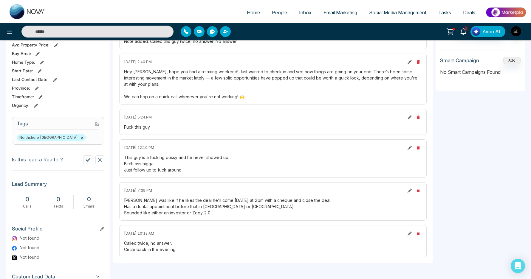
click at [256, 83] on div "Hey Khan, hope you had a relaxing weekend! Just wanted to check in and see how …" at bounding box center [273, 84] width 298 height 31
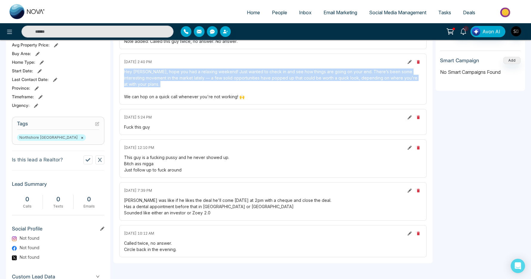
click at [256, 83] on div "Hey Khan, hope you had a relaxing weekend! Just wanted to check in and see how …" at bounding box center [273, 84] width 298 height 31
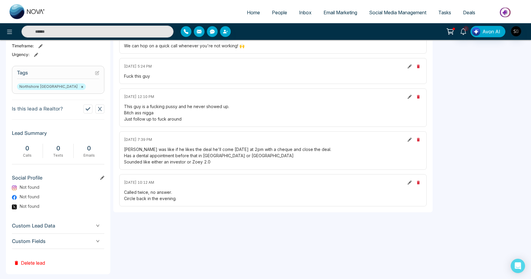
scroll to position [230, 0]
click at [180, 108] on div "This guy is a fucking pussy and he never showed up. Bitch ass nigga Just follow…" at bounding box center [273, 112] width 298 height 19
click at [175, 111] on div "This guy is a fucking pussy and he never showed up. Bitch ass nigga Just follow…" at bounding box center [273, 112] width 298 height 19
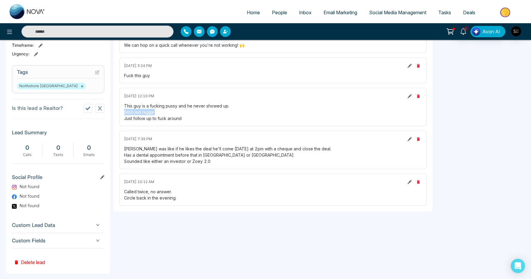
click at [175, 111] on div "This guy is a fucking pussy and he never showed up. Bitch ass nigga Just follow…" at bounding box center [273, 112] width 298 height 19
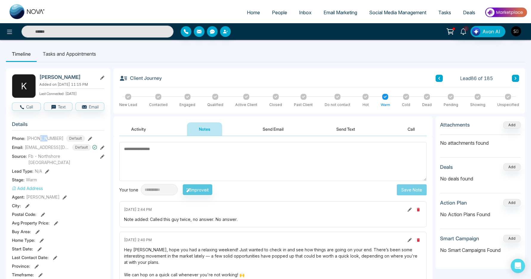
drag, startPoint x: 40, startPoint y: 139, endPoint x: 47, endPoint y: 138, distance: 7.5
click at [47, 138] on span "+16479162745" at bounding box center [45, 138] width 37 height 6
click at [185, 160] on textarea at bounding box center [272, 161] width 307 height 39
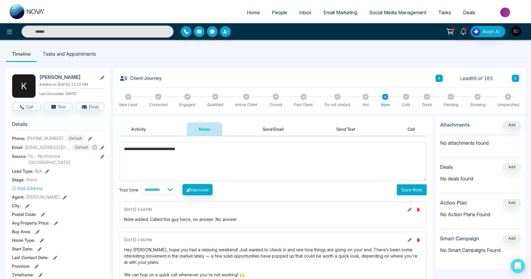
type textarea "**********"
click at [422, 190] on button "Save Note" at bounding box center [412, 190] width 30 height 11
click at [464, 31] on icon at bounding box center [463, 31] width 7 height 7
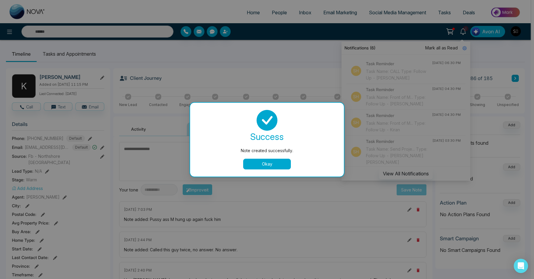
click at [265, 162] on button "Okay" at bounding box center [267, 164] width 48 height 11
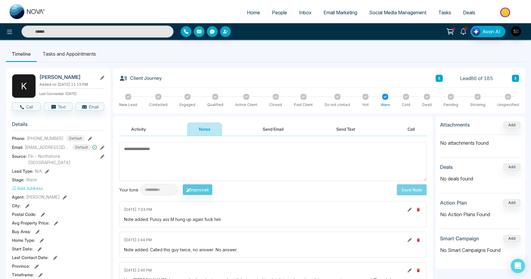
click at [466, 32] on icon at bounding box center [463, 31] width 7 height 7
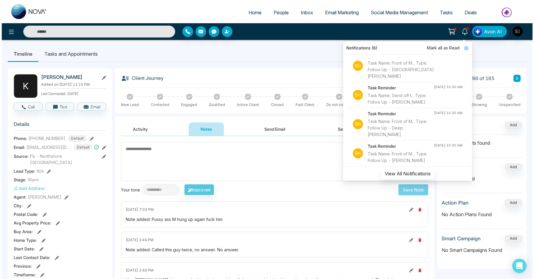
scroll to position [250, 0]
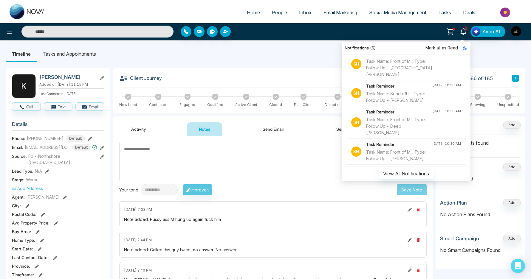
click at [421, 48] on li "Sh Task Reminder Task Name: Front of M... Type: Follow Up - Andrew Elliot Aug 1…" at bounding box center [405, 35] width 119 height 26
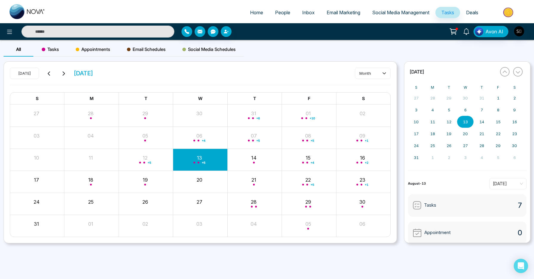
click at [156, 33] on input "text" at bounding box center [97, 32] width 153 height 12
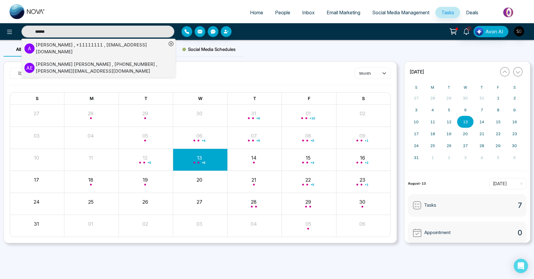
type input "******"
click at [105, 62] on div "Andrew Elliot , +16478062486 , andrew.elliott27@yahoo.com" at bounding box center [101, 67] width 131 height 13
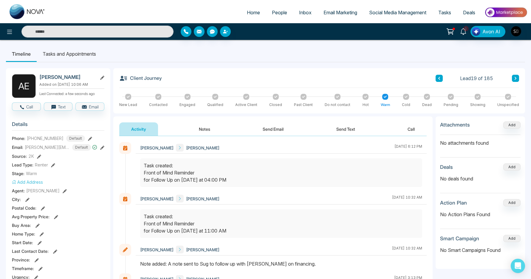
click at [199, 129] on button "Notes" at bounding box center [204, 129] width 35 height 13
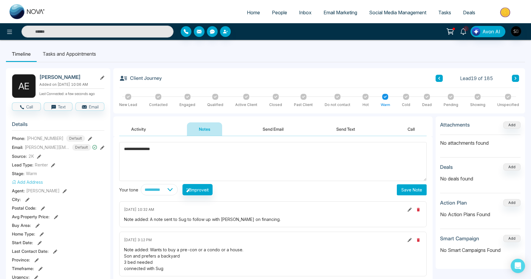
type textarea "**********"
click at [423, 191] on button "Save Note" at bounding box center [412, 190] width 30 height 11
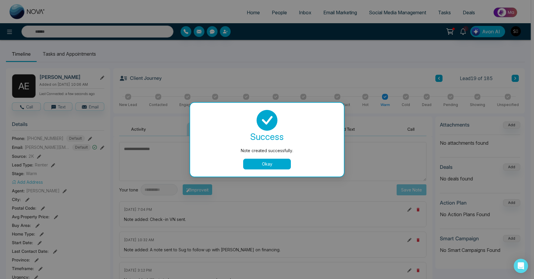
click at [279, 163] on button "Okay" at bounding box center [267, 164] width 48 height 11
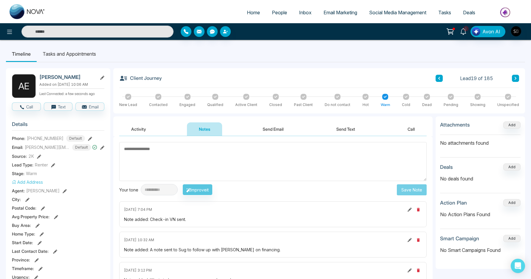
click at [80, 59] on li "Tasks and Appointments" at bounding box center [69, 54] width 65 height 16
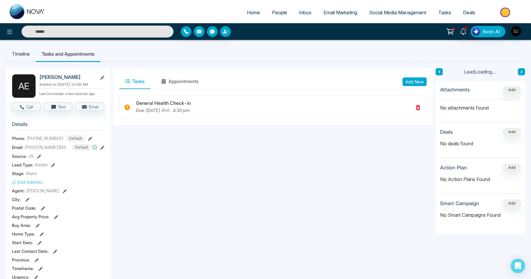
click at [412, 77] on div "Tasks Appointments Add New" at bounding box center [272, 81] width 307 height 15
click at [399, 80] on div "Tasks Appointments Add New" at bounding box center [272, 81] width 307 height 15
click at [412, 82] on button "Add New" at bounding box center [414, 81] width 24 height 9
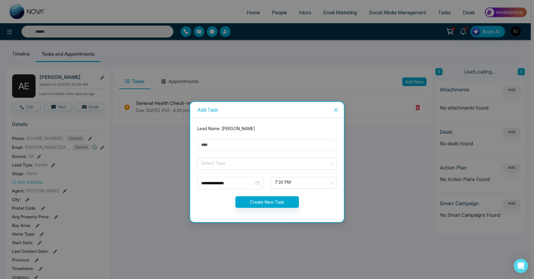
click at [225, 148] on input "text" at bounding box center [266, 145] width 139 height 12
type input "**********"
click at [238, 162] on input "search" at bounding box center [265, 162] width 128 height 9
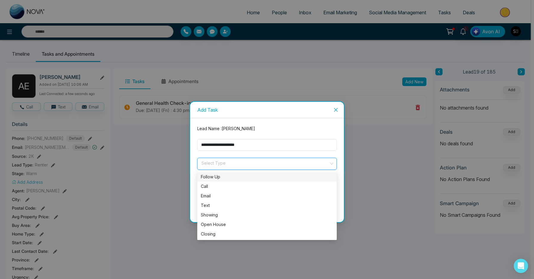
click at [237, 176] on div "Follow Up" at bounding box center [267, 177] width 132 height 7
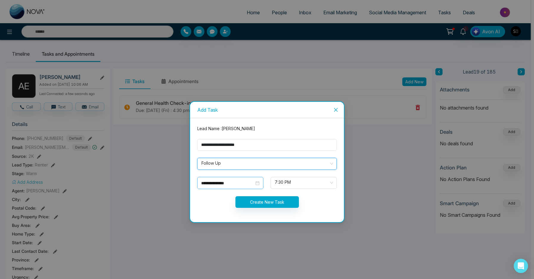
click at [227, 184] on input "**********" at bounding box center [227, 183] width 53 height 7
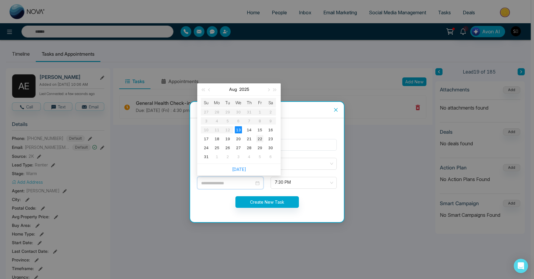
type input "**********"
click at [259, 140] on div "22" at bounding box center [259, 138] width 7 height 7
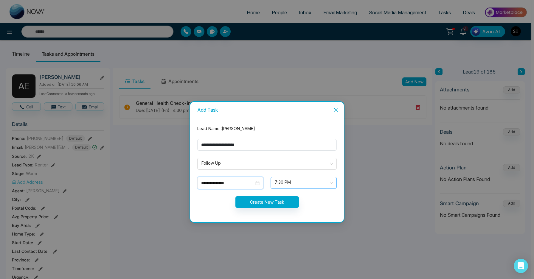
click at [291, 183] on span "7:30 PM" at bounding box center [304, 183] width 58 height 10
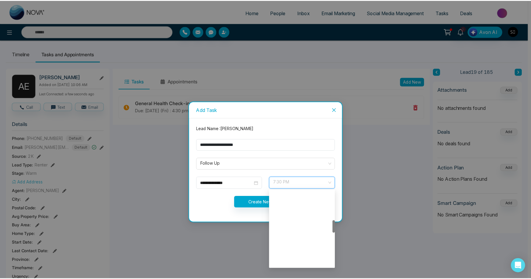
scroll to position [177, 0]
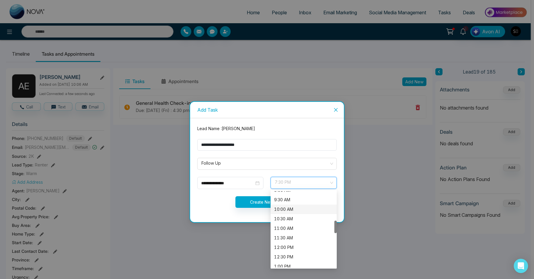
click at [294, 208] on div "10:00 AM" at bounding box center [303, 209] width 59 height 7
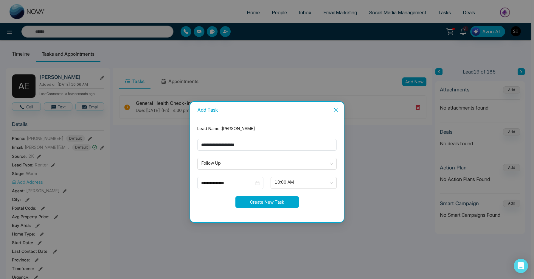
click at [251, 203] on button "Create New Task" at bounding box center [266, 202] width 63 height 12
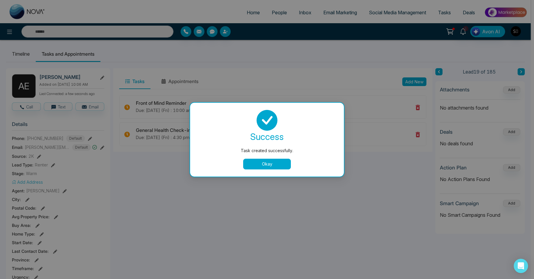
click at [276, 167] on button "Okay" at bounding box center [267, 164] width 48 height 11
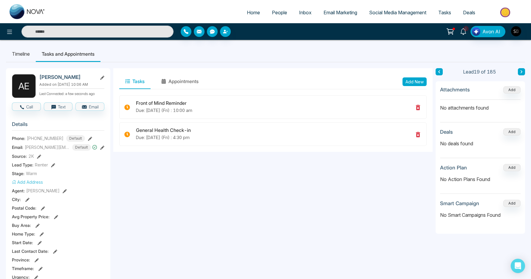
click at [466, 35] on link "5" at bounding box center [463, 31] width 14 height 10
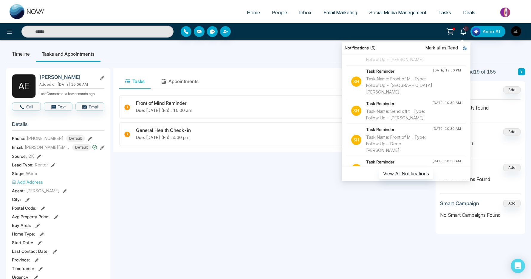
scroll to position [232, 0]
click at [415, 95] on div "Task Name: Front of M... Type: Follow Up - Malvika Mahindra" at bounding box center [399, 86] width 67 height 20
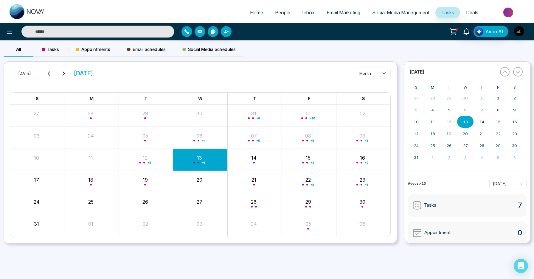
click at [116, 29] on input "text" at bounding box center [97, 32] width 153 height 12
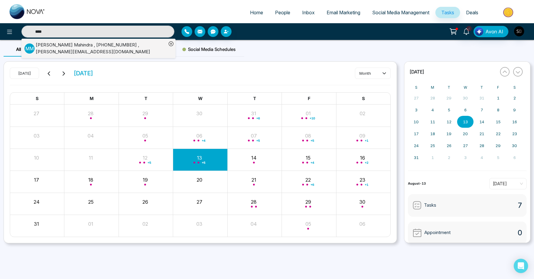
type input "****"
click at [121, 46] on div "Malvika Mahindra , +16478821789 , malvika.mahindra@gmail.com" at bounding box center [101, 48] width 131 height 13
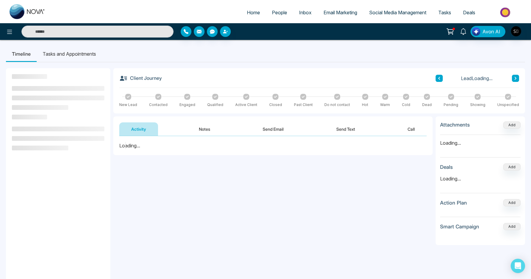
click at [86, 59] on li "Tasks and Appointments" at bounding box center [69, 54] width 65 height 16
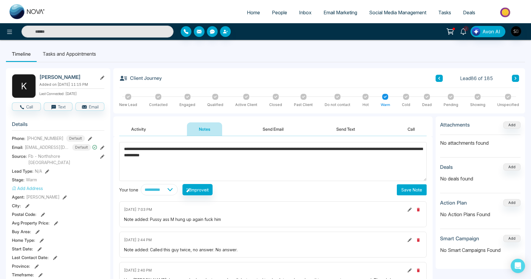
click at [318, 150] on textarea "**********" at bounding box center [272, 161] width 307 height 39
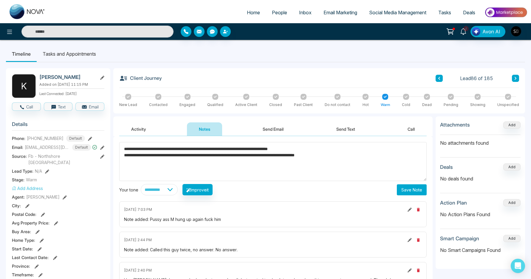
click at [215, 156] on textarea "**********" at bounding box center [272, 161] width 307 height 39
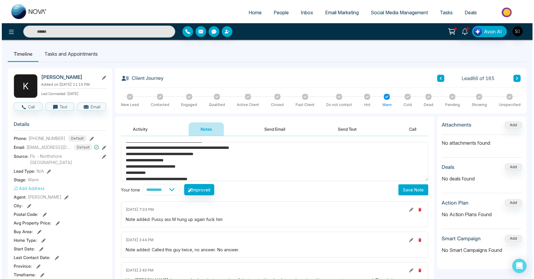
scroll to position [19, 0]
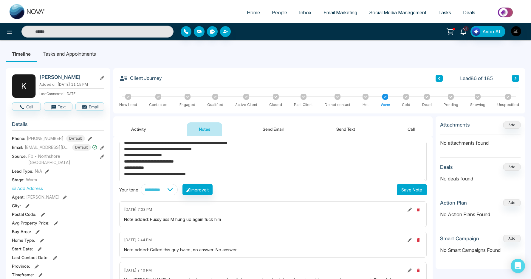
type textarea "**********"
click at [414, 192] on button "Save Note" at bounding box center [412, 190] width 30 height 11
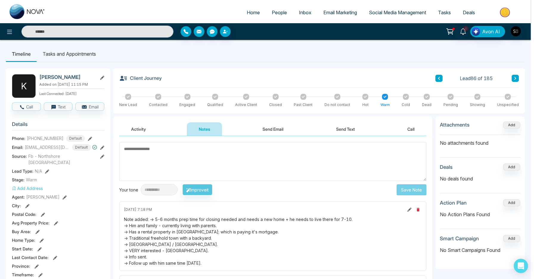
scroll to position [0, 0]
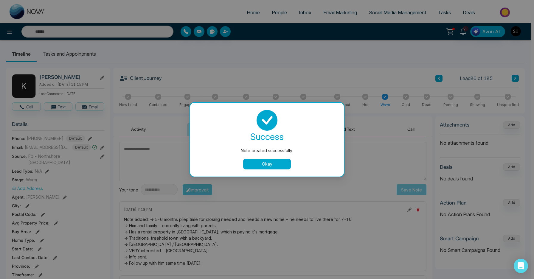
click at [258, 164] on button "Okay" at bounding box center [267, 164] width 48 height 11
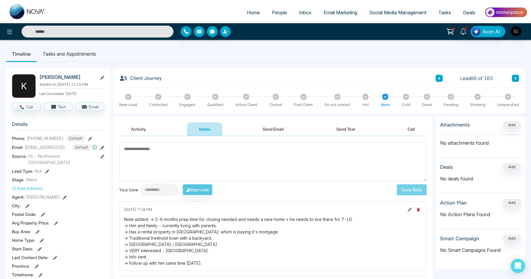
click at [190, 97] on div "Engaged" at bounding box center [187, 101] width 16 height 14
click at [188, 97] on div at bounding box center [188, 97] width 6 height 6
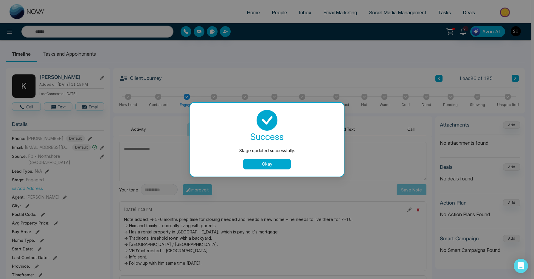
click at [255, 162] on button "Okay" at bounding box center [267, 164] width 48 height 11
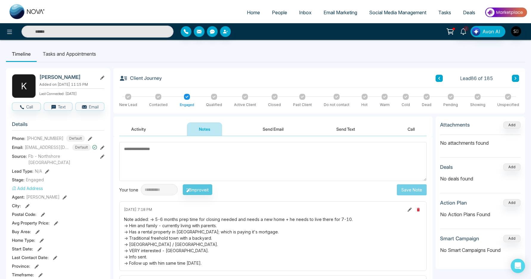
click at [80, 53] on li "Tasks and Appointments" at bounding box center [69, 54] width 65 height 16
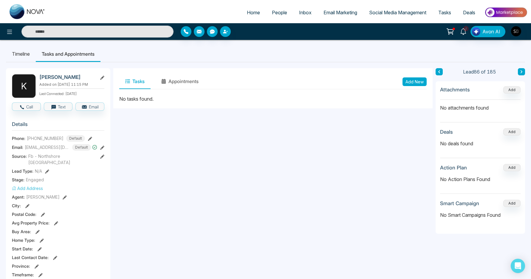
click at [413, 82] on button "Add New" at bounding box center [414, 81] width 24 height 9
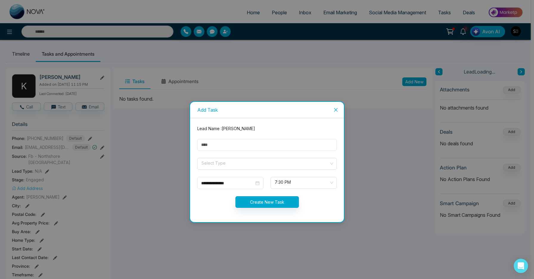
click at [223, 152] on form "**********" at bounding box center [267, 170] width 147 height 90
click at [221, 145] on input "text" at bounding box center [266, 145] width 139 height 12
type input "*"
type input "**********"
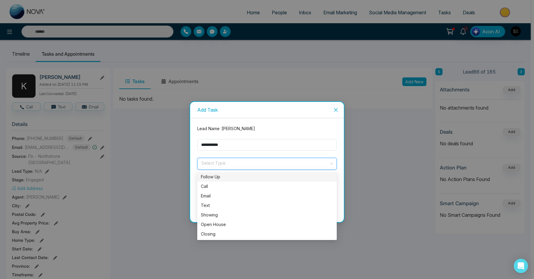
click at [217, 165] on input "search" at bounding box center [265, 162] width 128 height 9
click at [230, 178] on div "Follow Up" at bounding box center [267, 177] width 132 height 7
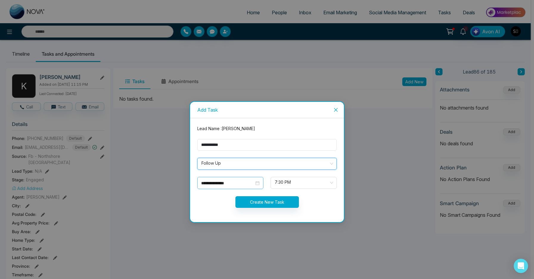
click at [245, 185] on input "**********" at bounding box center [227, 183] width 53 height 7
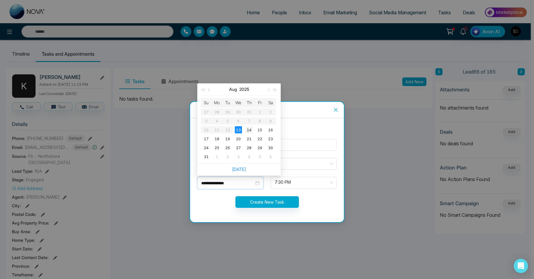
type input "**********"
click at [248, 131] on div "14" at bounding box center [249, 129] width 7 height 7
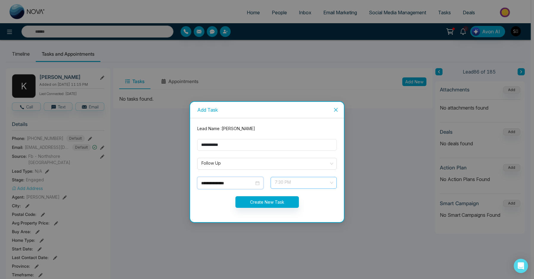
click at [304, 186] on span "7:30 PM" at bounding box center [304, 183] width 58 height 10
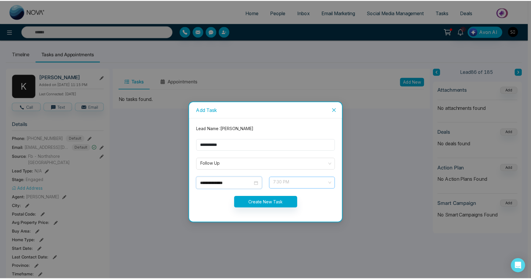
scroll to position [305, 0]
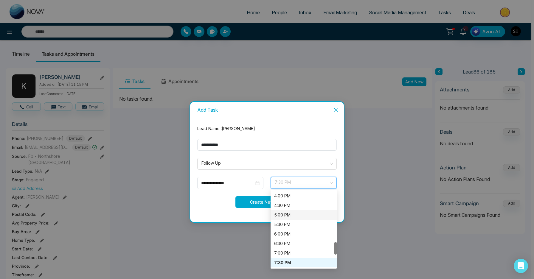
click at [249, 200] on button "Create New Task" at bounding box center [266, 202] width 63 height 12
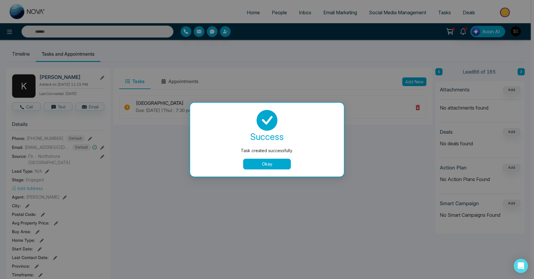
click at [260, 165] on button "Okay" at bounding box center [267, 164] width 48 height 11
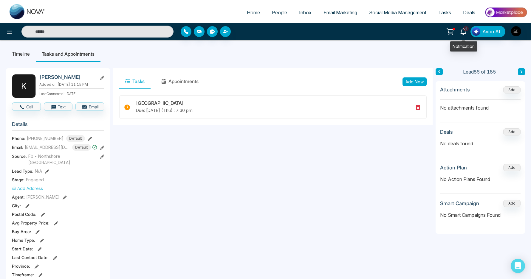
click at [470, 33] on link "4" at bounding box center [463, 31] width 14 height 10
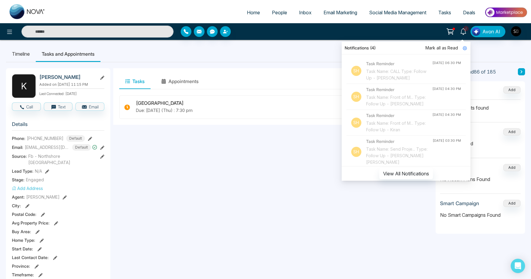
click at [120, 31] on input "text" at bounding box center [97, 32] width 152 height 12
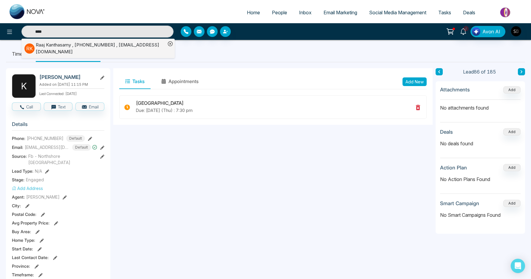
type input "****"
click at [129, 46] on div "Raaj Kanthasamy , +16473817454 , raajh.k@gmail.com" at bounding box center [101, 48] width 130 height 13
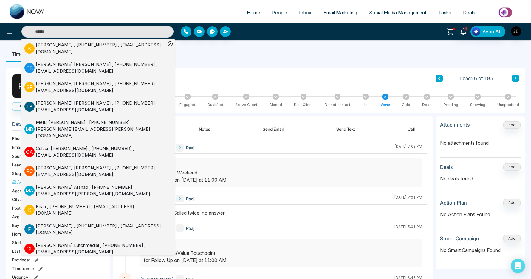
click at [266, 167] on div "Task created: Last Attempt - Weekend for Follow Up on Aug, 23 2025 at 11:00 AM" at bounding box center [281, 172] width 275 height 21
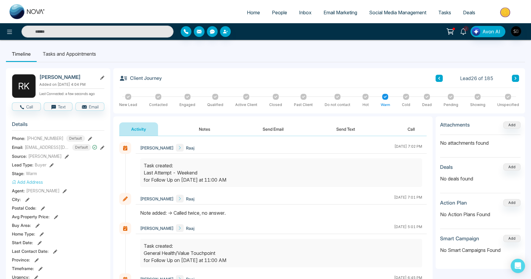
click at [466, 32] on icon at bounding box center [463, 31] width 6 height 7
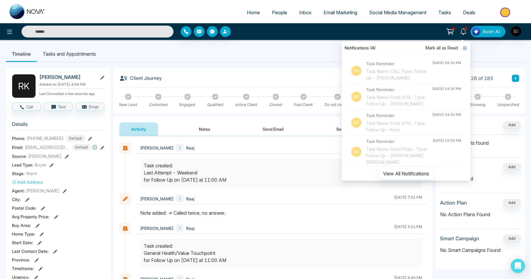
click at [237, 46] on ul "Timeline Tasks and Appointments" at bounding box center [265, 54] width 519 height 16
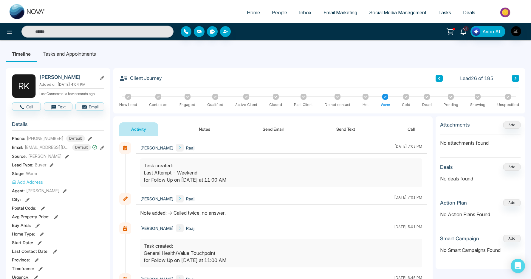
click at [191, 135] on button "Notes" at bounding box center [204, 129] width 35 height 13
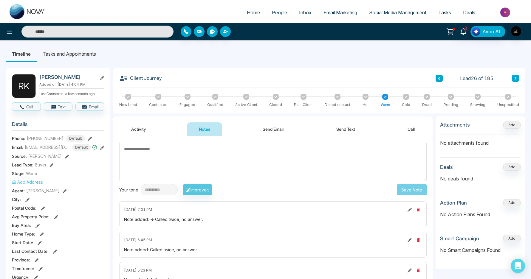
click at [140, 129] on button "Activity" at bounding box center [138, 129] width 39 height 13
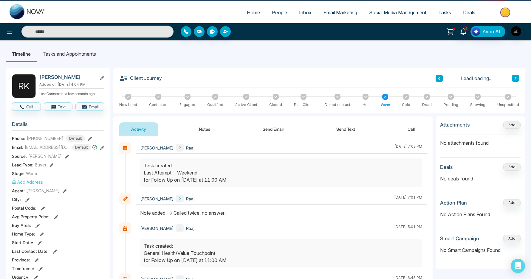
click at [90, 56] on li "Tasks and Appointments" at bounding box center [69, 54] width 65 height 16
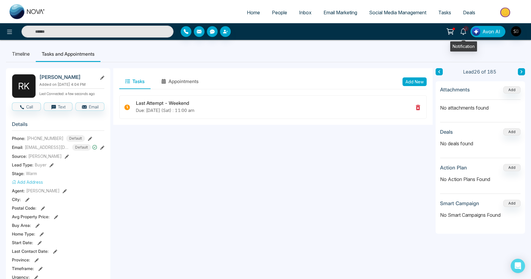
click at [467, 31] on span "4" at bounding box center [465, 28] width 5 height 5
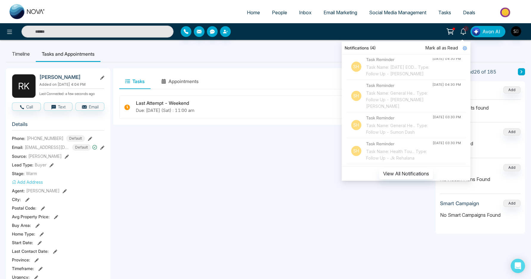
scroll to position [407, 0]
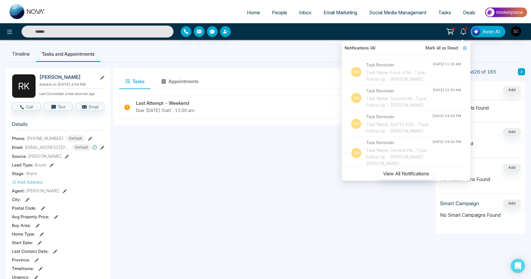
click at [407, 31] on div "Task Name: Front of M... Type: Follow Up - Arsh Jhandi" at bounding box center [399, 24] width 66 height 13
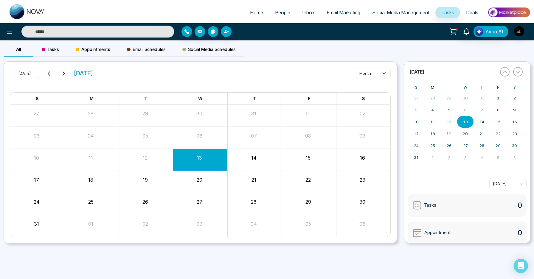
click at [152, 35] on input "text" at bounding box center [97, 32] width 153 height 12
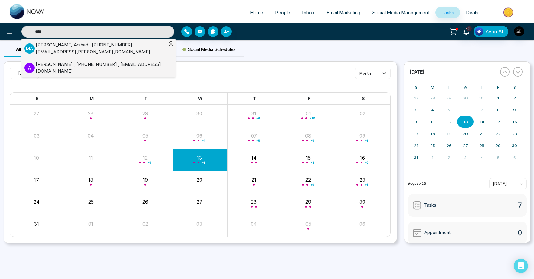
type input "****"
click at [125, 61] on div "A Arsh Jhandi , +16476125075 , arshjhandi75@gmail.com" at bounding box center [95, 67] width 142 height 13
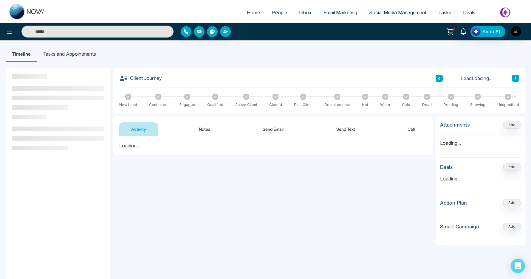
click at [201, 125] on button "Notes" at bounding box center [204, 129] width 35 height 13
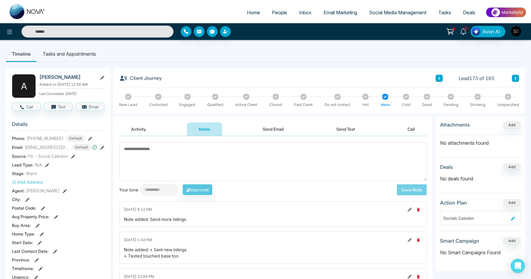
click at [80, 56] on li "Tasks and Appointments" at bounding box center [69, 54] width 65 height 16
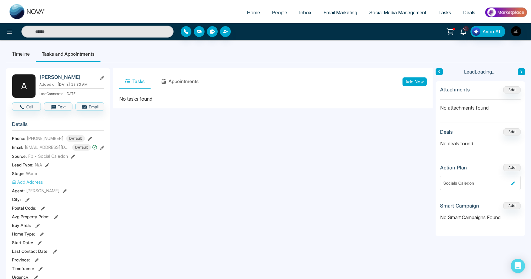
click at [405, 83] on button "Add New" at bounding box center [414, 81] width 24 height 9
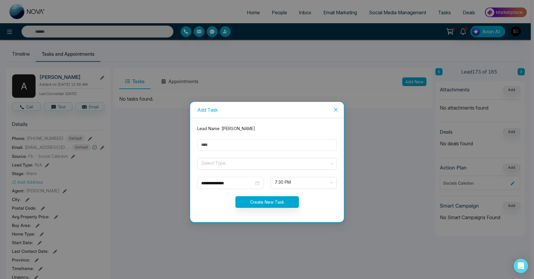
click at [212, 142] on input "text" at bounding box center [266, 145] width 139 height 12
type input "**********"
click at [206, 161] on input "search" at bounding box center [265, 162] width 128 height 9
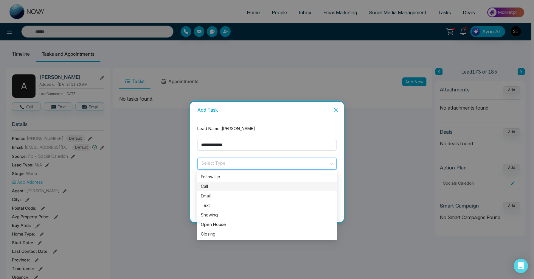
click at [216, 182] on div "Call" at bounding box center [266, 187] width 139 height 10
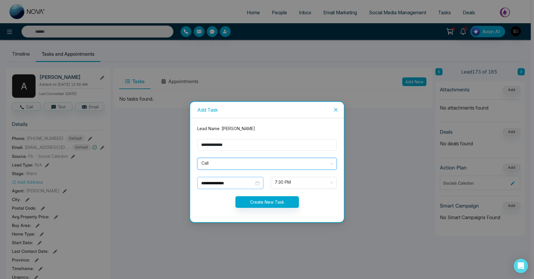
click at [221, 180] on input "**********" at bounding box center [227, 183] width 53 height 7
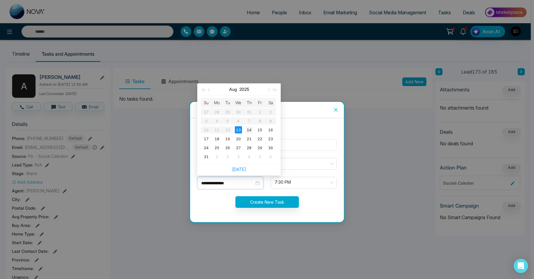
type input "**********"
click at [250, 134] on td "14" at bounding box center [249, 129] width 11 height 9
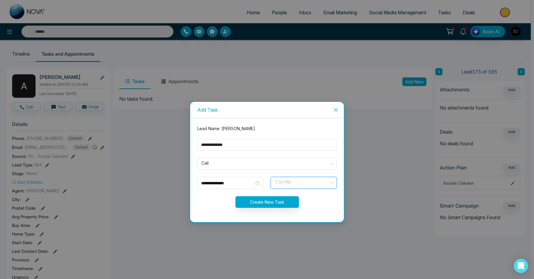
click at [298, 178] on input "search" at bounding box center [301, 181] width 55 height 9
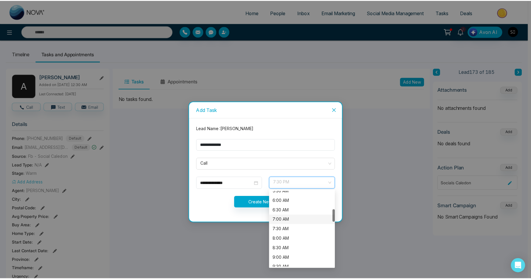
scroll to position [131, 0]
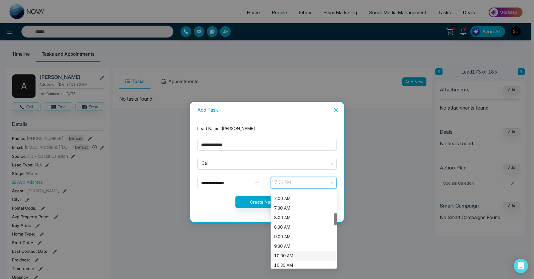
click at [296, 259] on div "10:00 AM" at bounding box center [304, 256] width 66 height 10
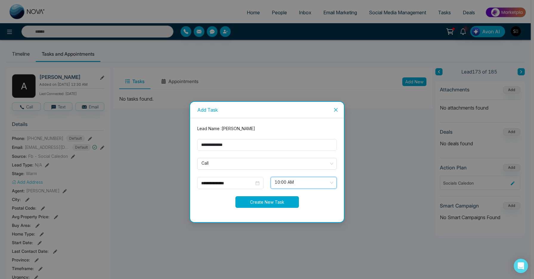
click at [266, 206] on button "Create New Task" at bounding box center [266, 202] width 63 height 12
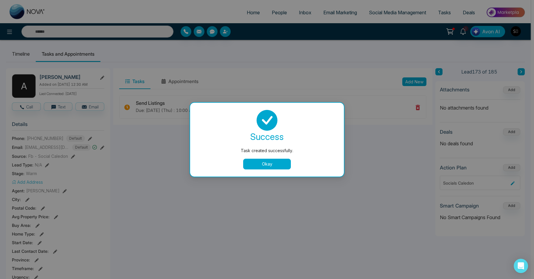
click at [272, 162] on button "Okay" at bounding box center [267, 164] width 48 height 11
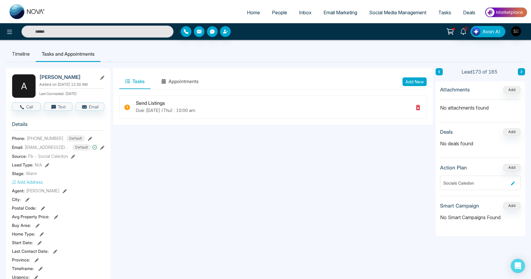
click at [21, 52] on li "Timeline" at bounding box center [21, 54] width 30 height 16
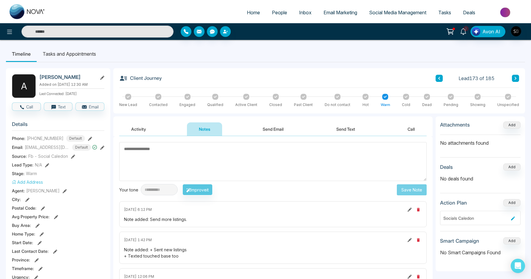
click at [207, 154] on textarea at bounding box center [272, 161] width 307 height 39
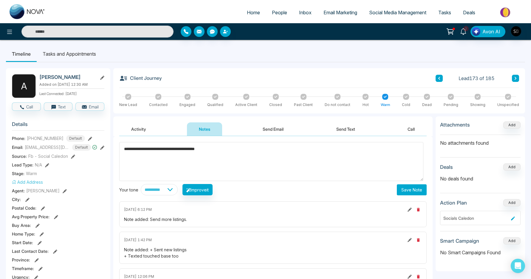
type textarea "**********"
click at [403, 193] on button "Save Note" at bounding box center [412, 190] width 30 height 11
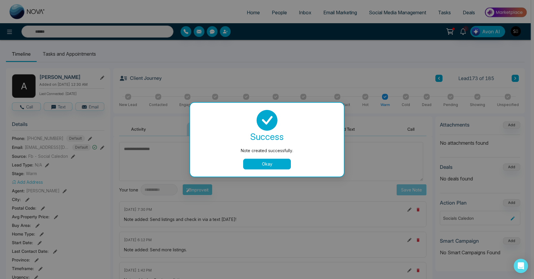
click at [274, 160] on button "Okay" at bounding box center [267, 164] width 48 height 11
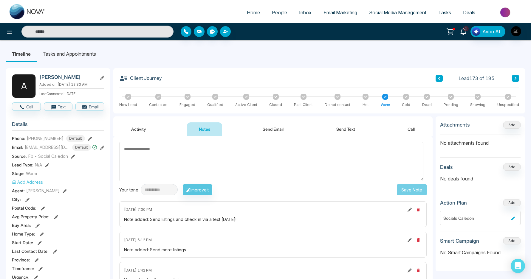
click at [469, 32] on link "3" at bounding box center [463, 31] width 14 height 10
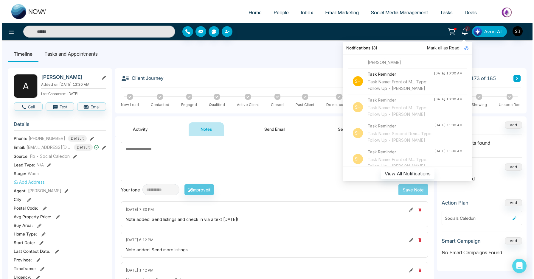
scroll to position [322, 0]
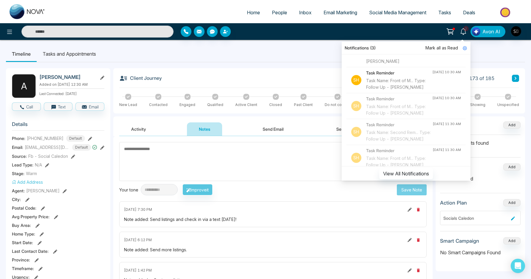
click at [409, 91] on div "Task Name: Front of M... Type: Follow Up - Bolatito Ogunleye" at bounding box center [399, 83] width 66 height 13
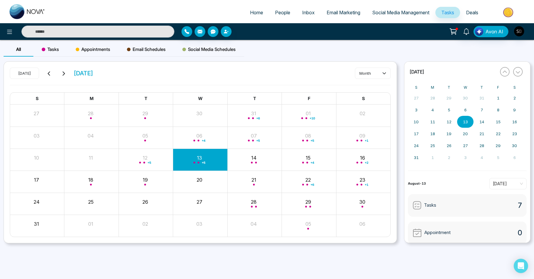
click at [139, 25] on div "Avon AI" at bounding box center [267, 31] width 534 height 17
click at [137, 29] on input "text" at bounding box center [97, 32] width 153 height 12
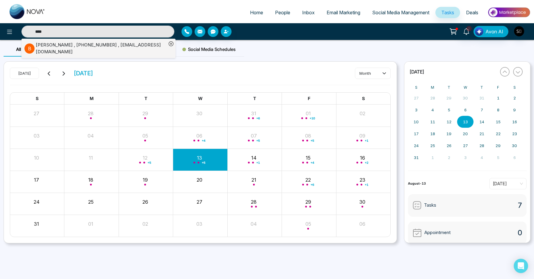
type input "****"
click at [123, 44] on div "Bolatito Ogunleye , +14169302690 , bs_ogunleye@hotmail.com" at bounding box center [101, 48] width 131 height 13
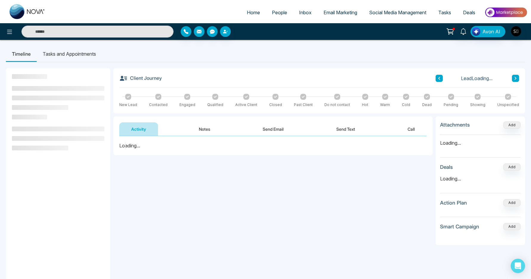
click at [205, 132] on button "Notes" at bounding box center [204, 129] width 35 height 13
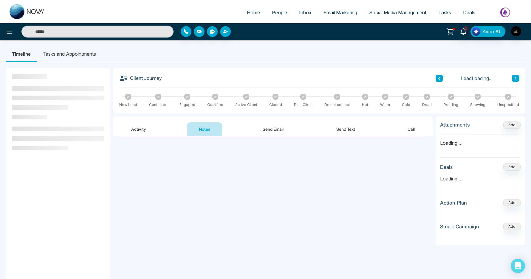
click at [97, 58] on li "Tasks and Appointments" at bounding box center [69, 54] width 65 height 16
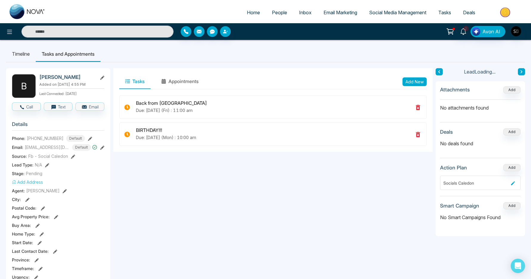
click at [421, 82] on button "Add New" at bounding box center [414, 81] width 24 height 9
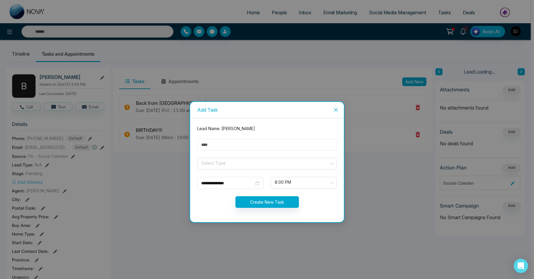
click at [227, 140] on input "text" at bounding box center [266, 145] width 139 height 12
type input "**********"
click at [234, 163] on input "search" at bounding box center [265, 162] width 128 height 9
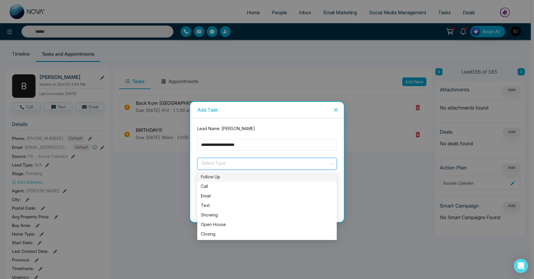
click at [230, 171] on form "**********" at bounding box center [267, 170] width 147 height 90
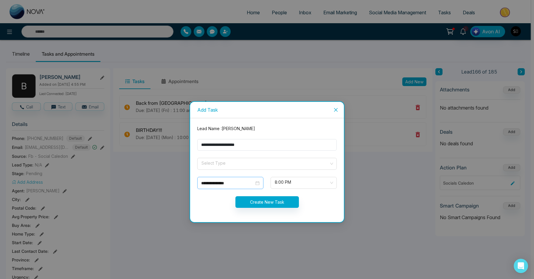
click at [228, 184] on input "**********" at bounding box center [227, 183] width 53 height 7
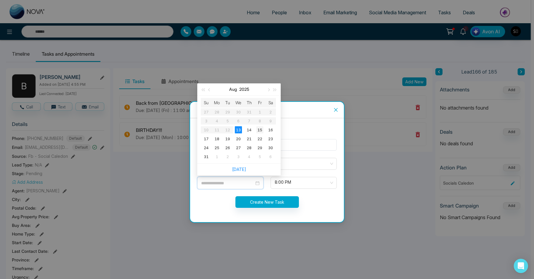
type input "**********"
click at [259, 132] on div "15" at bounding box center [259, 129] width 7 height 7
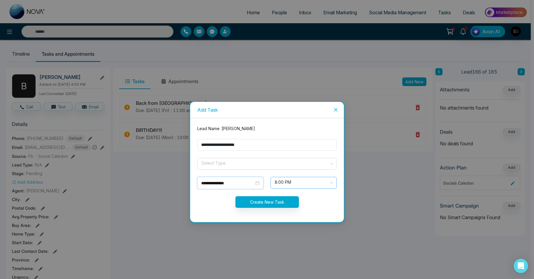
click at [301, 185] on span "8:00 PM" at bounding box center [304, 183] width 58 height 10
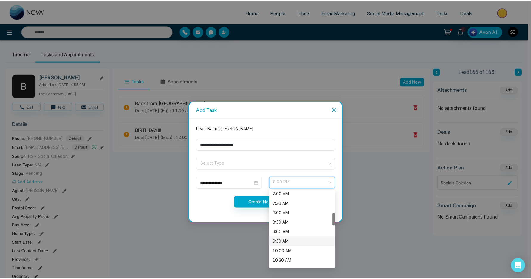
scroll to position [188, 0]
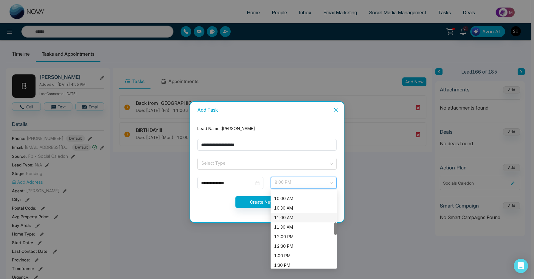
click at [294, 218] on div "11:00 AM" at bounding box center [303, 218] width 59 height 7
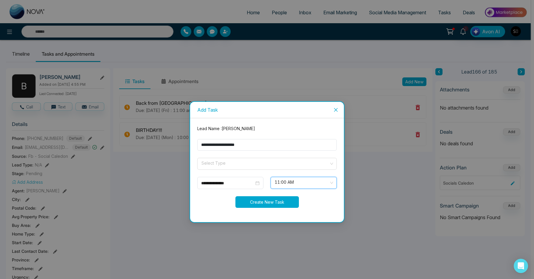
click at [252, 200] on button "Create New Task" at bounding box center [266, 202] width 63 height 12
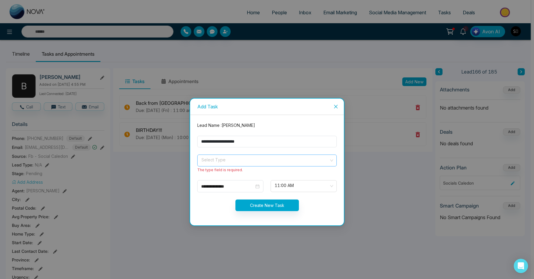
click at [248, 156] on input "search" at bounding box center [265, 159] width 128 height 9
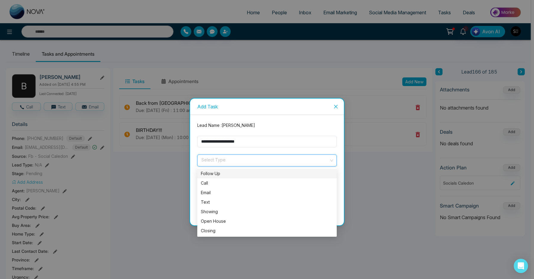
click at [244, 176] on div "Follow Up" at bounding box center [267, 173] width 132 height 7
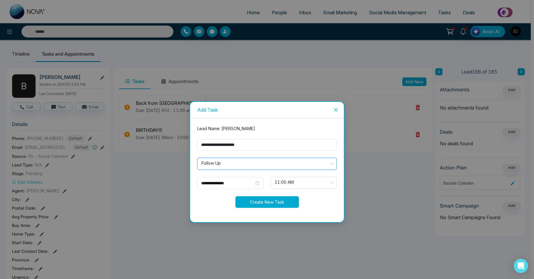
click at [268, 199] on button "Create New Task" at bounding box center [266, 202] width 63 height 12
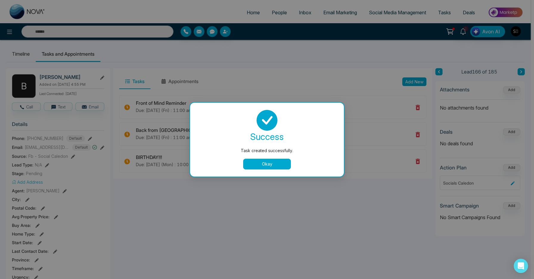
click at [253, 165] on button "Okay" at bounding box center [267, 164] width 48 height 11
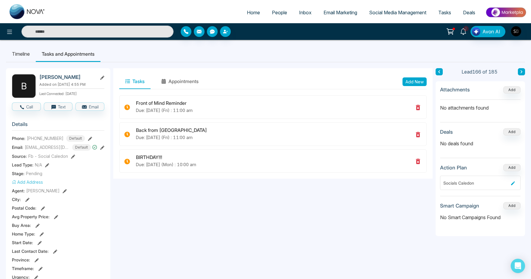
click at [464, 30] on icon at bounding box center [463, 31] width 7 height 7
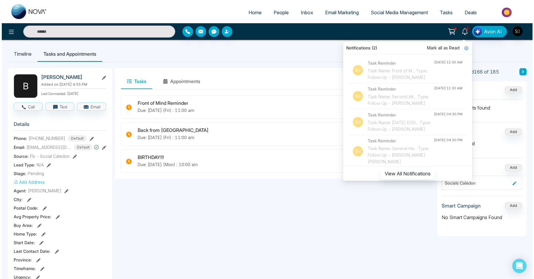
scroll to position [286, 0]
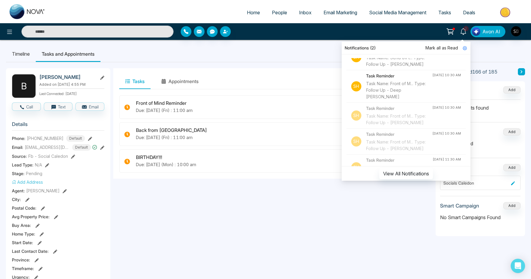
click at [396, 68] on div "Task Name: Send off t... Type: Follow Up - Michell Cuff" at bounding box center [399, 61] width 66 height 13
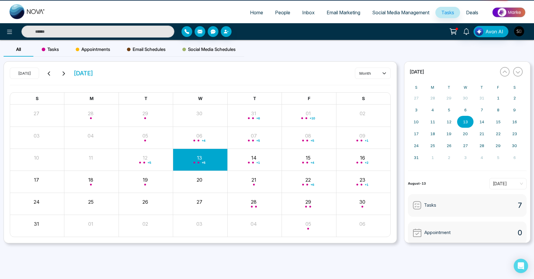
click at [104, 28] on input "text" at bounding box center [97, 32] width 153 height 12
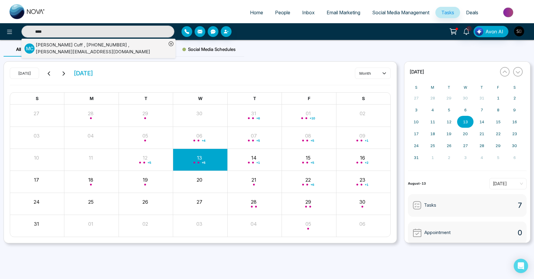
type input "****"
click at [125, 48] on div "Michell Cuff , +14165227502 , michell.cuff@bell.net" at bounding box center [101, 48] width 131 height 13
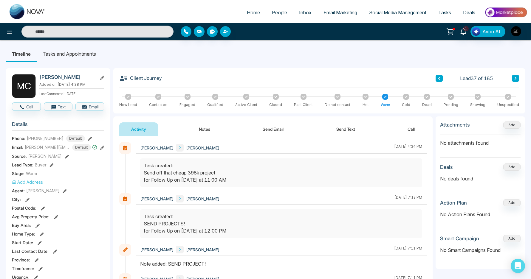
click at [206, 130] on button "Notes" at bounding box center [204, 129] width 35 height 13
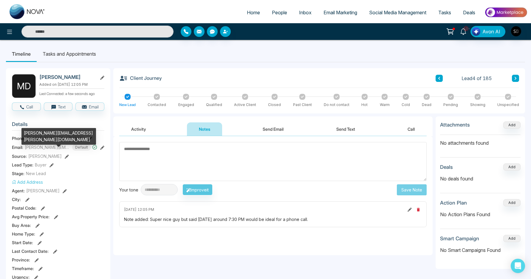
click at [47, 120] on section "Details Phone: +14168341403 Default Email: desai.metul@gmail.com Default Source…" at bounding box center [58, 200] width 92 height 166
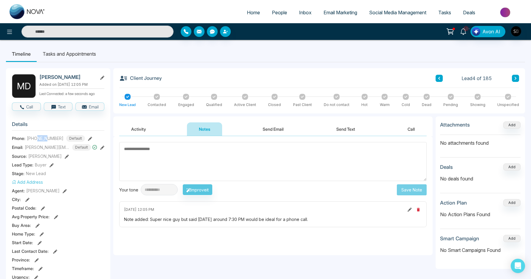
drag, startPoint x: 38, startPoint y: 138, endPoint x: 47, endPoint y: 137, distance: 9.3
click at [47, 137] on span "+14168341403" at bounding box center [45, 138] width 37 height 6
click at [212, 155] on textarea at bounding box center [272, 161] width 307 height 39
type textarea "*"
type textarea "**********"
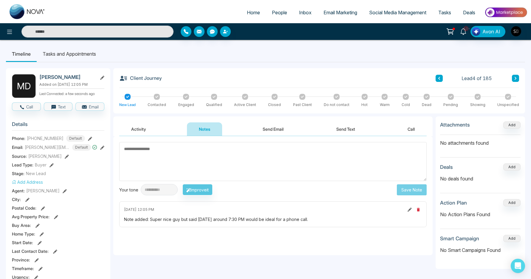
click at [171, 171] on textarea at bounding box center [272, 161] width 307 height 39
type textarea "*"
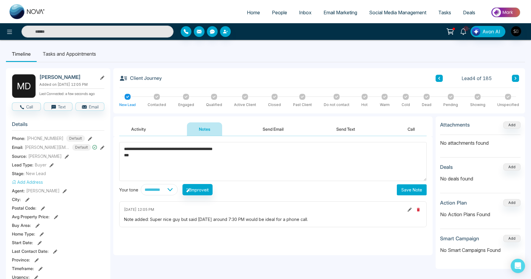
click at [218, 150] on textarea "**********" at bounding box center [272, 161] width 307 height 39
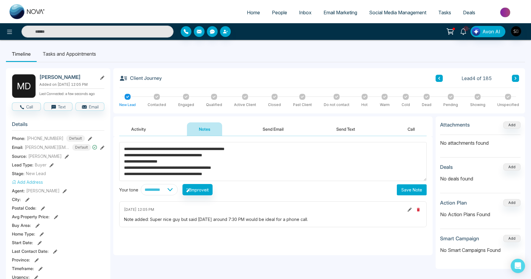
click at [235, 176] on textarea "**********" at bounding box center [272, 161] width 307 height 39
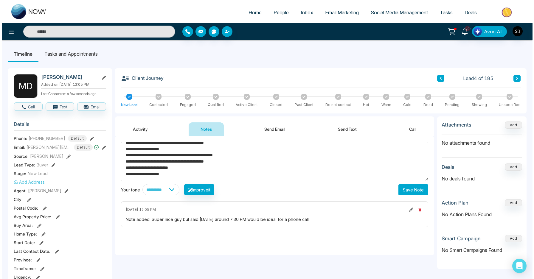
scroll to position [15, 0]
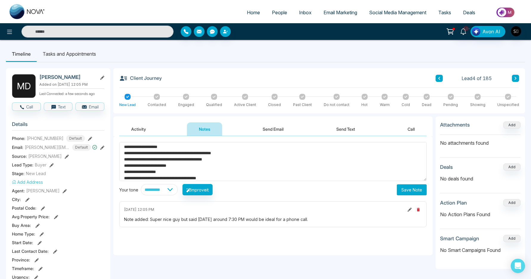
type textarea "**********"
click at [403, 190] on button "Save Note" at bounding box center [412, 190] width 30 height 11
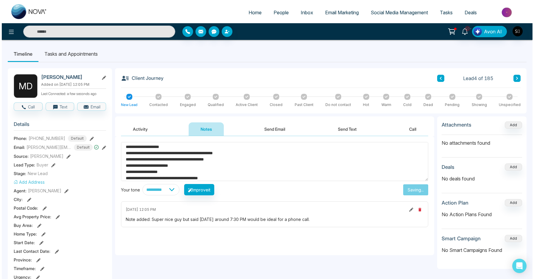
scroll to position [0, 0]
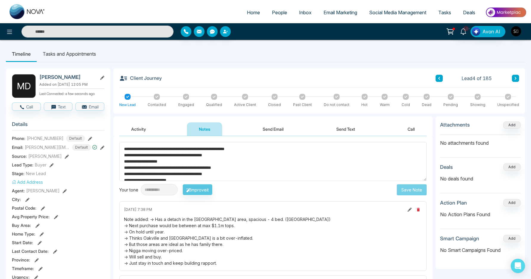
click at [64, 48] on li "Tasks and Appointments" at bounding box center [69, 54] width 65 height 16
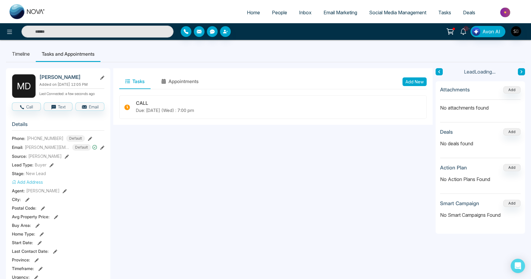
click at [416, 83] on button "Add New" at bounding box center [414, 81] width 24 height 9
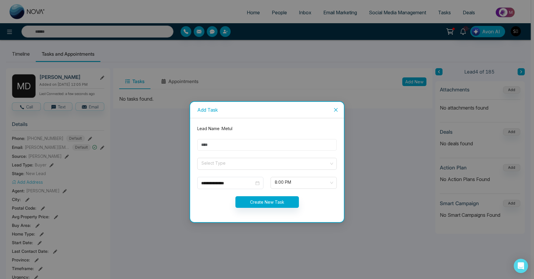
click at [241, 146] on input "text" at bounding box center [266, 145] width 139 height 12
type input "*"
type input "**********"
click at [230, 161] on input "search" at bounding box center [265, 162] width 128 height 9
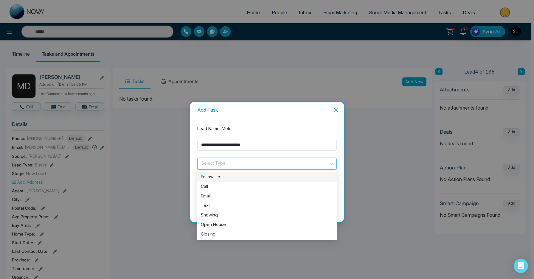
click at [228, 172] on div "Follow Up" at bounding box center [266, 177] width 139 height 10
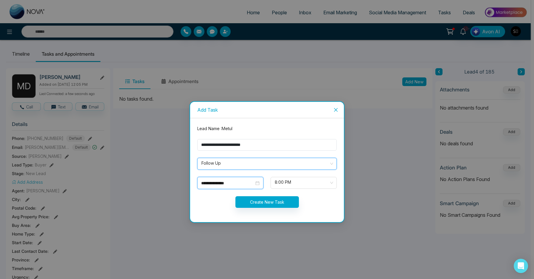
click at [227, 180] on input "**********" at bounding box center [227, 183] width 53 height 7
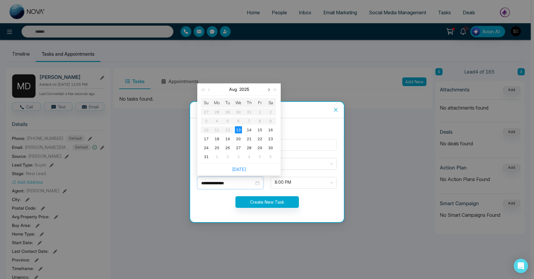
click at [270, 91] on button "button" at bounding box center [268, 89] width 7 height 12
type input "**********"
drag, startPoint x: 261, startPoint y: 137, endPoint x: 285, endPoint y: 164, distance: 36.3
click at [261, 137] on div "26" at bounding box center [259, 138] width 7 height 7
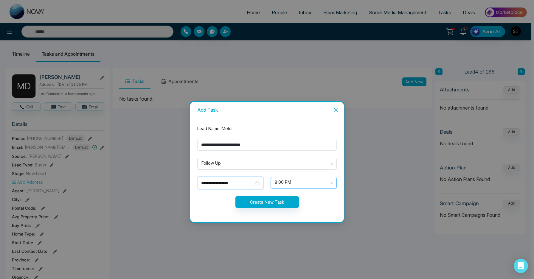
click at [279, 183] on span "8:00 PM" at bounding box center [304, 183] width 58 height 10
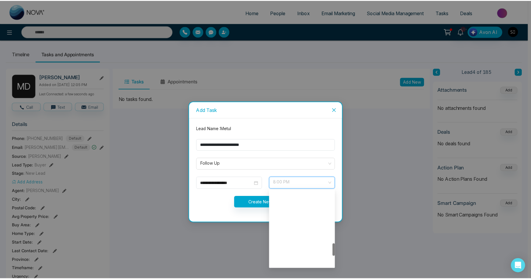
scroll to position [315, 0]
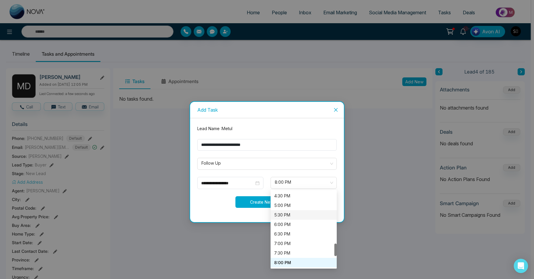
click at [259, 203] on button "Create New Task" at bounding box center [266, 202] width 63 height 12
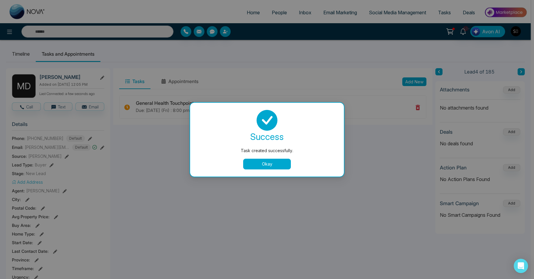
click at [265, 170] on div "success Task created successfully. Okay" at bounding box center [267, 140] width 154 height 74
click at [263, 180] on div "Task created successfully. success Task created successfully. Okay" at bounding box center [267, 139] width 534 height 279
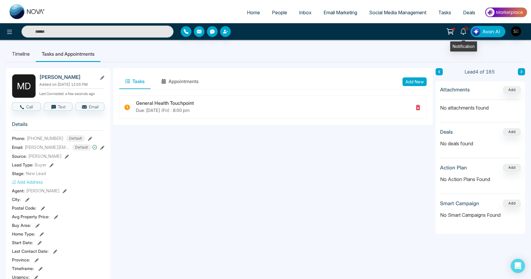
click at [465, 35] on link "10+" at bounding box center [463, 31] width 14 height 10
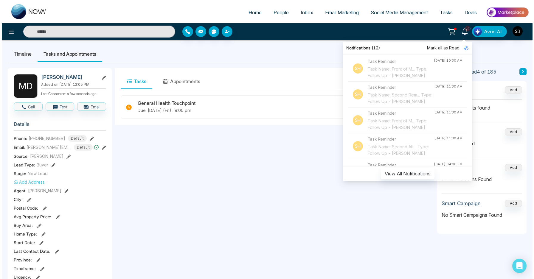
scroll to position [347, 0]
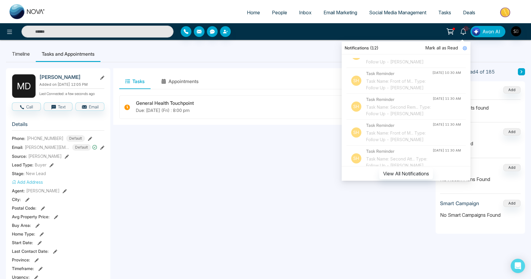
click at [399, 51] on h4 "Task Reminder" at bounding box center [399, 47] width 66 height 7
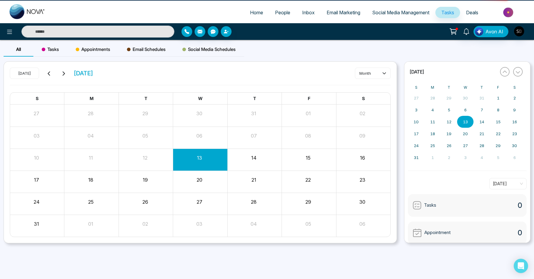
click at [405, 78] on div "« August 2025 » S M T W T F S 27 28 29 30 31 1 2 3 4 5 6 7 8 9 10 11 12 13 14 1…" at bounding box center [467, 152] width 126 height 182
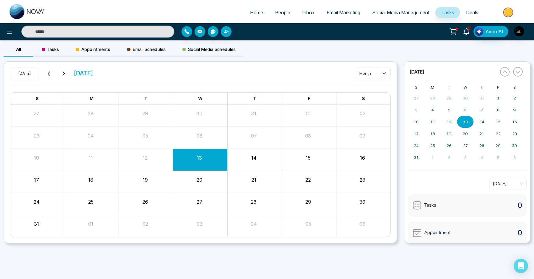
click at [469, 30] on span "1" at bounding box center [468, 28] width 5 height 5
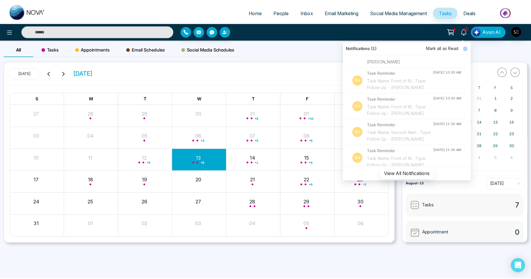
scroll to position [336, 0]
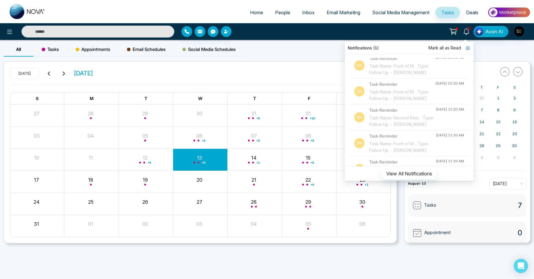
click at [420, 50] on div "Task Name: Front of M... Type: Follow Up - Deep [PERSON_NAME]" at bounding box center [402, 40] width 66 height 20
click at [168, 30] on input "text" at bounding box center [97, 32] width 153 height 12
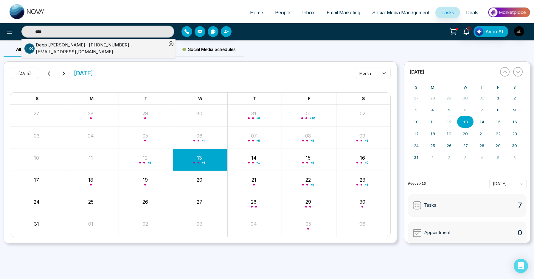
type input "****"
click at [114, 48] on div "Deep Sagar Aryal , +16478878072 , deepsagararyal@gmail.com" at bounding box center [101, 48] width 131 height 13
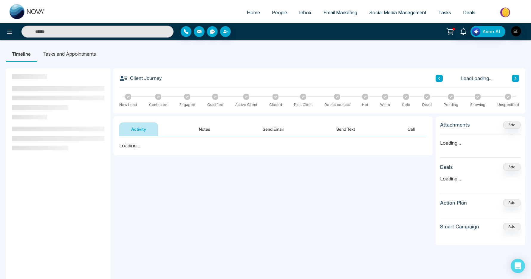
click at [98, 54] on li "Tasks and Appointments" at bounding box center [69, 54] width 65 height 16
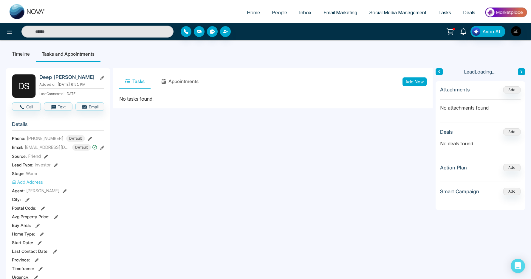
click at [414, 83] on button "Add New" at bounding box center [414, 81] width 24 height 9
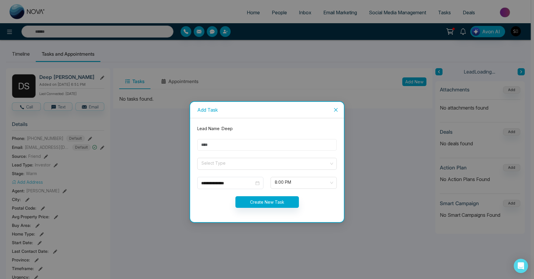
click at [249, 143] on input "text" at bounding box center [266, 145] width 139 height 12
type input "**********"
click at [221, 167] on span at bounding box center [265, 163] width 128 height 11
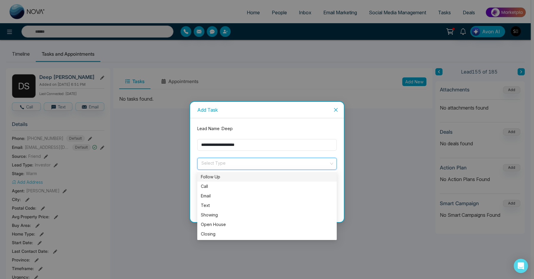
click at [219, 178] on div "Follow Up" at bounding box center [267, 177] width 132 height 7
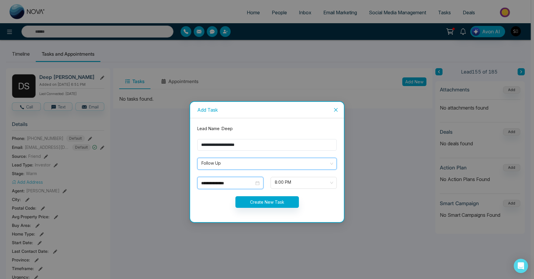
click at [213, 185] on input "**********" at bounding box center [227, 183] width 53 height 7
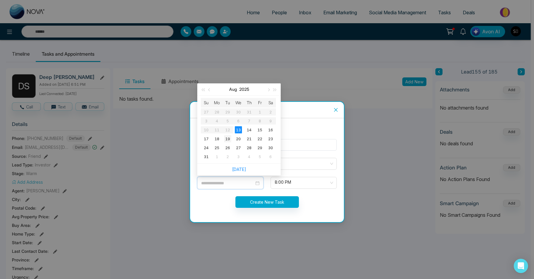
type input "**********"
click at [230, 140] on div "19" at bounding box center [227, 138] width 7 height 7
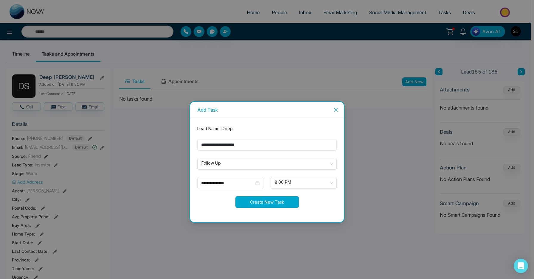
click at [285, 204] on button "Create New Task" at bounding box center [266, 202] width 63 height 12
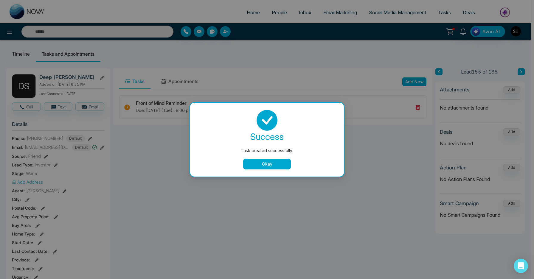
click at [272, 168] on button "Okay" at bounding box center [267, 164] width 48 height 11
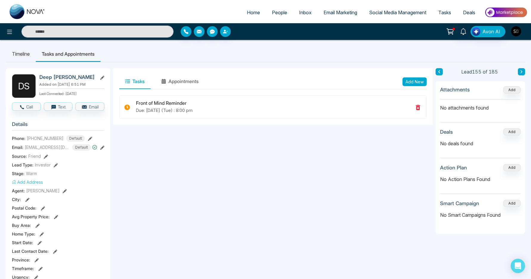
click at [514, 34] on img "button" at bounding box center [516, 31] width 10 height 10
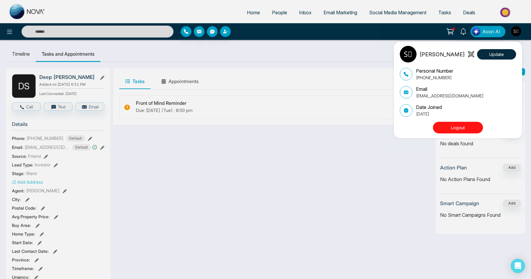
click at [461, 124] on button "Logout" at bounding box center [458, 128] width 50 height 12
